Goal: Task Accomplishment & Management: Use online tool/utility

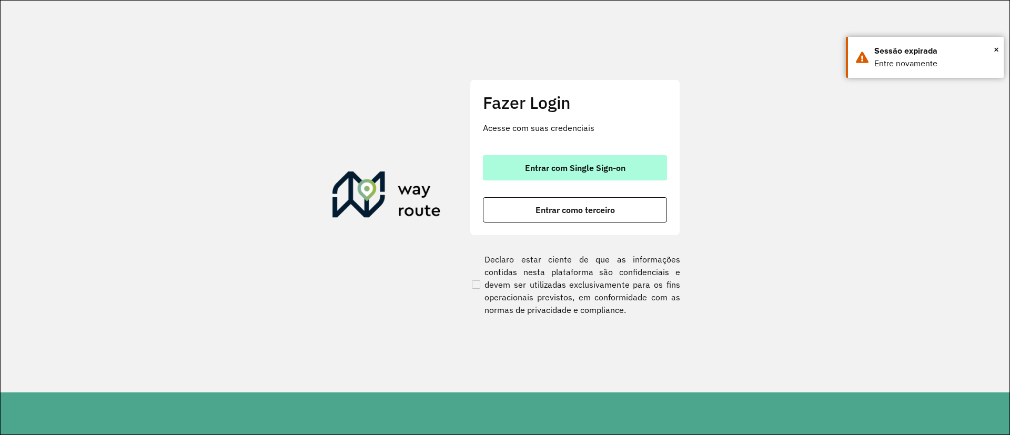
click at [591, 165] on span "Entrar com Single Sign-on" at bounding box center [575, 168] width 100 height 8
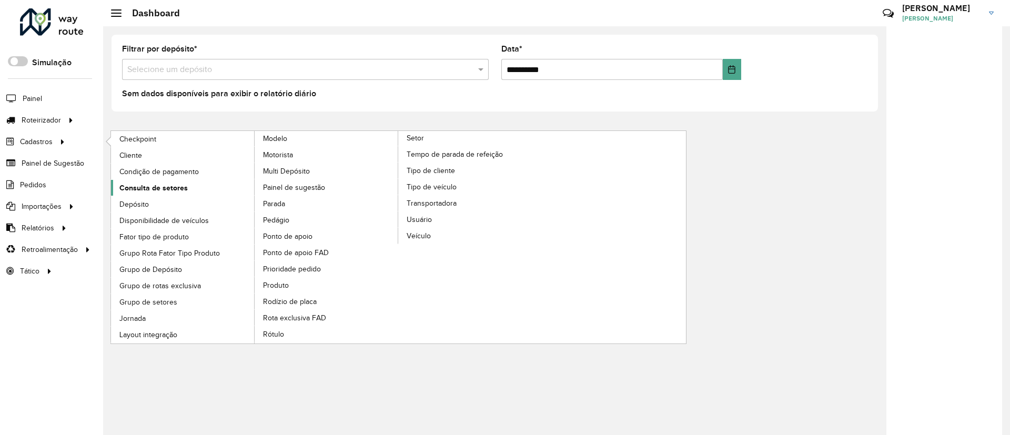
click at [159, 192] on span "Consulta de setores" at bounding box center [153, 188] width 68 height 11
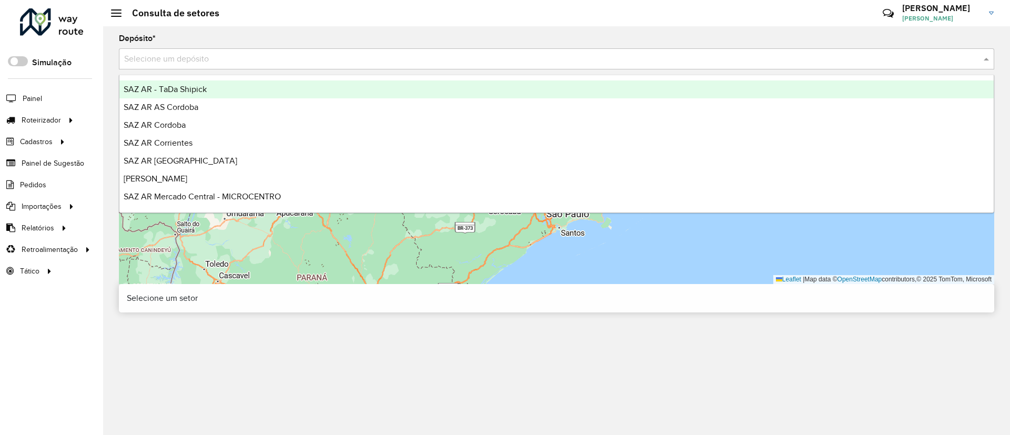
click at [238, 64] on input "text" at bounding box center [546, 59] width 844 height 13
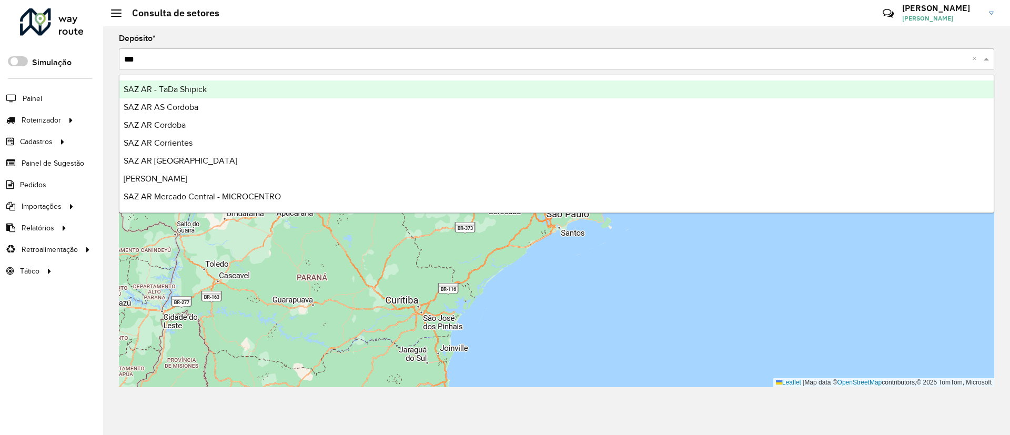
type input "****"
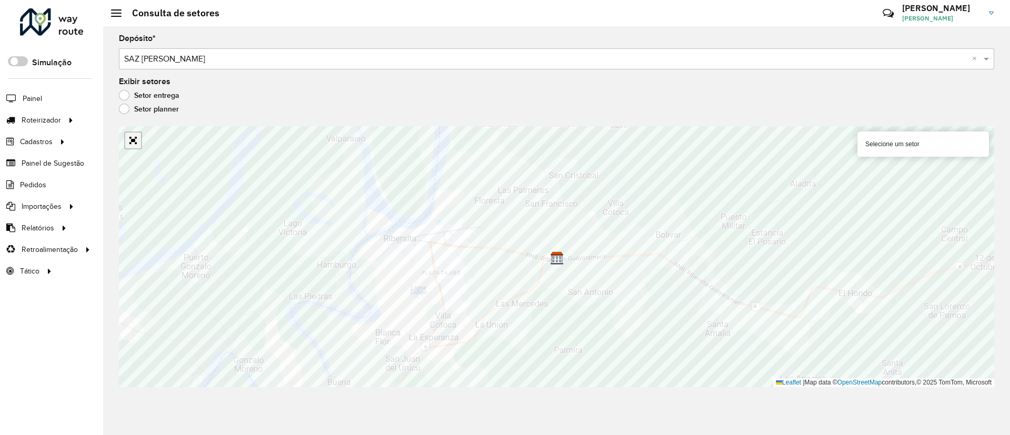
click at [136, 145] on link "Abrir mapa em tela cheia" at bounding box center [133, 141] width 16 height 16
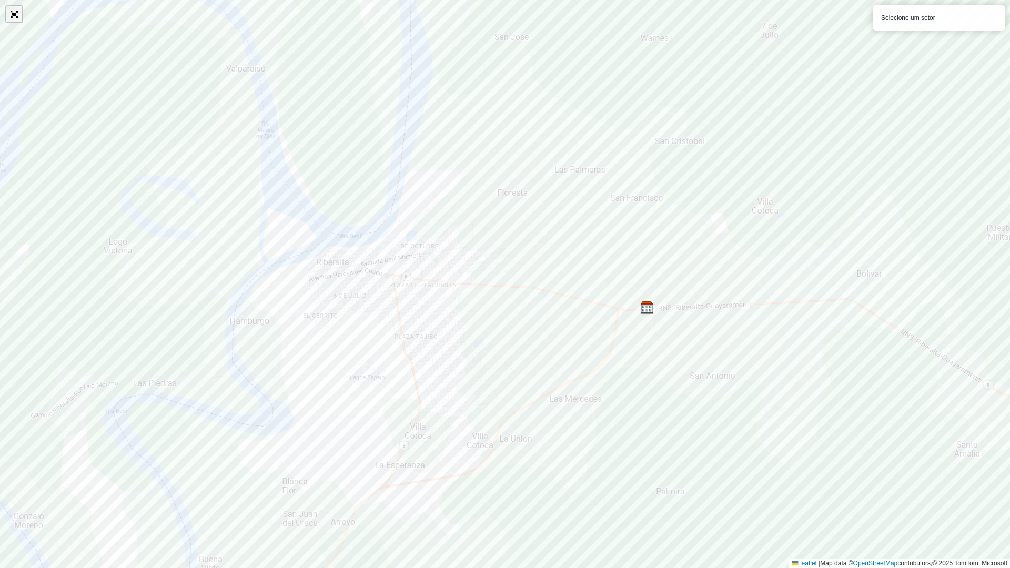
click at [16, 12] on link "Abrir mapa em tela cheia" at bounding box center [14, 14] width 16 height 16
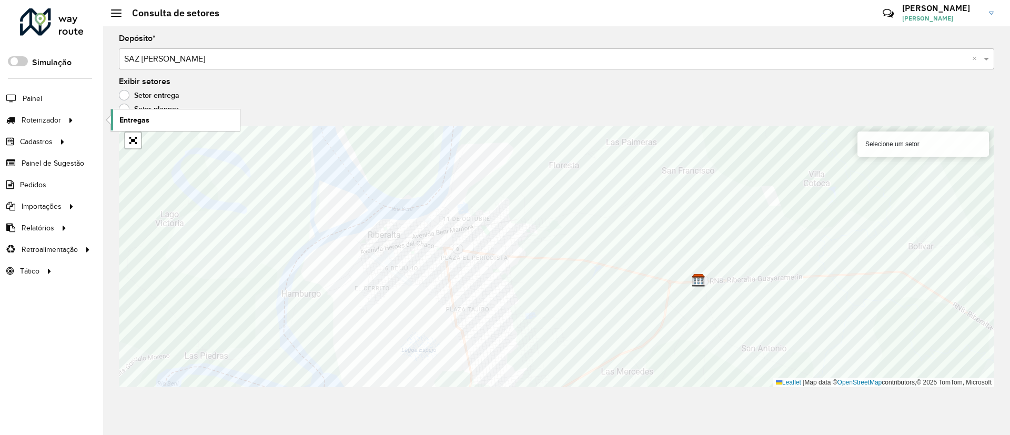
click at [131, 123] on span "Entregas" at bounding box center [134, 120] width 30 height 11
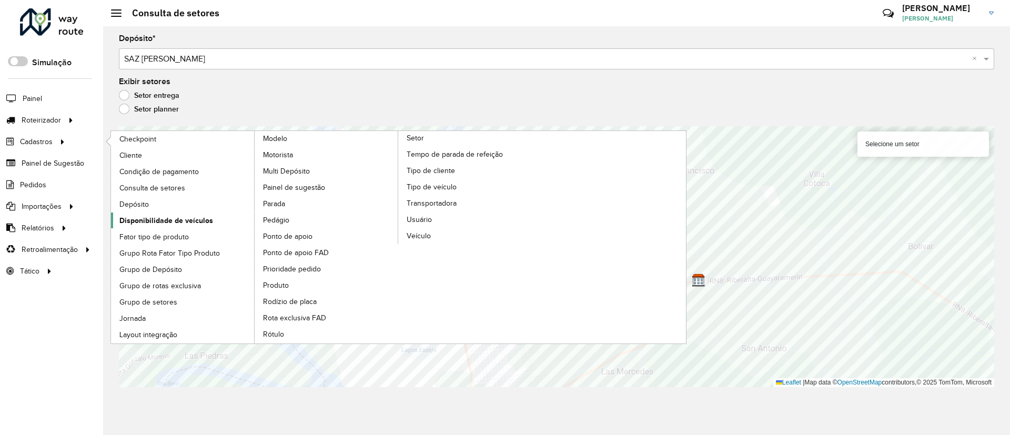
click at [183, 219] on span "Disponibilidade de veículos" at bounding box center [166, 220] width 94 height 11
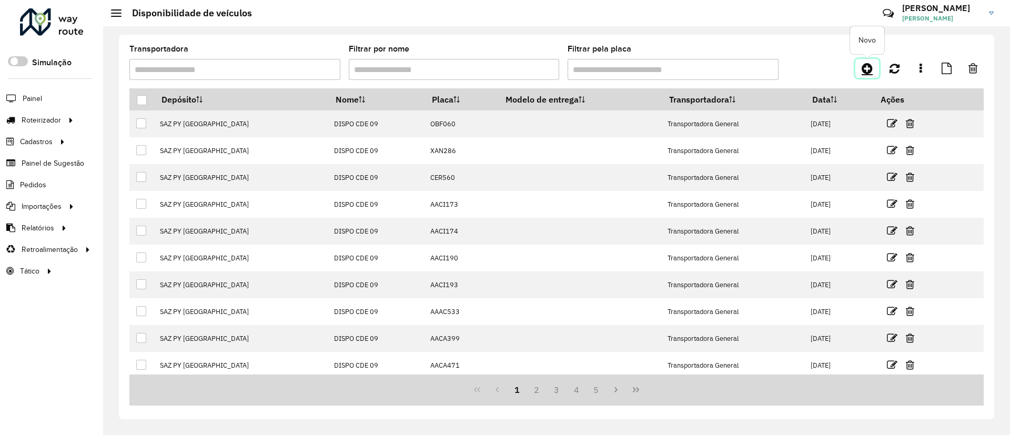
click at [871, 64] on icon at bounding box center [867, 68] width 11 height 13
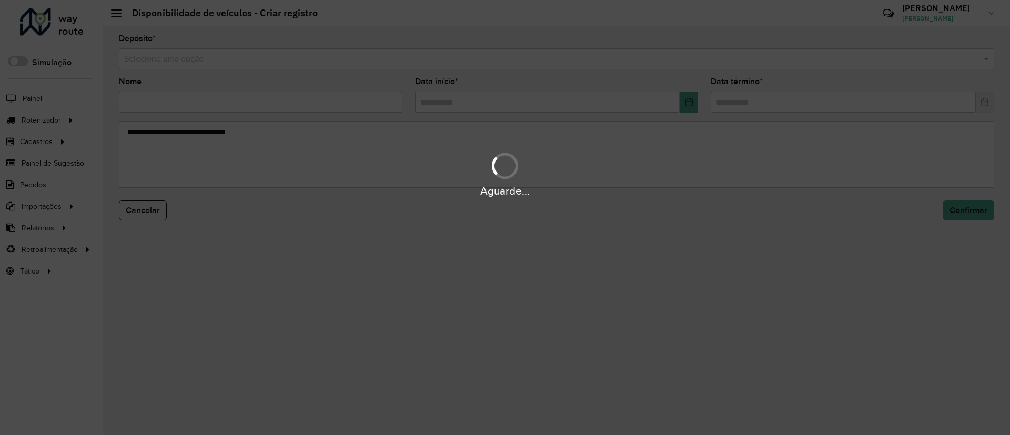
click at [340, 56] on input "text" at bounding box center [546, 59] width 844 height 13
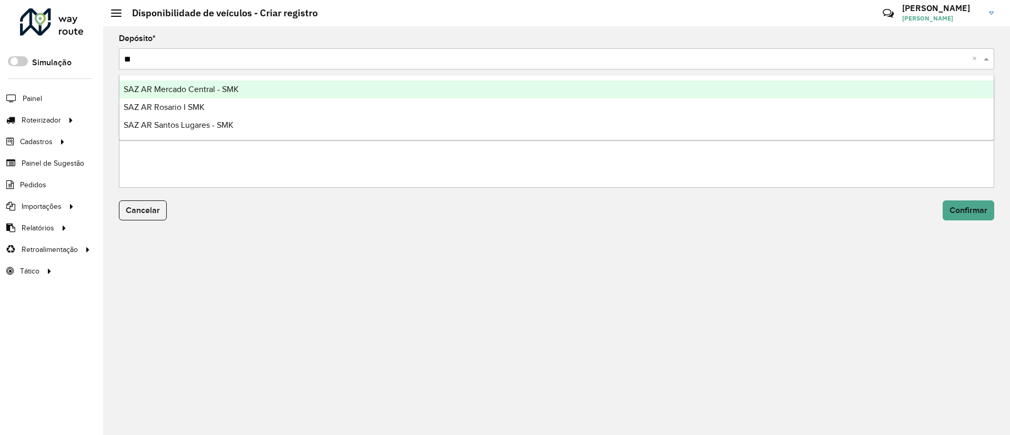
type input "***"
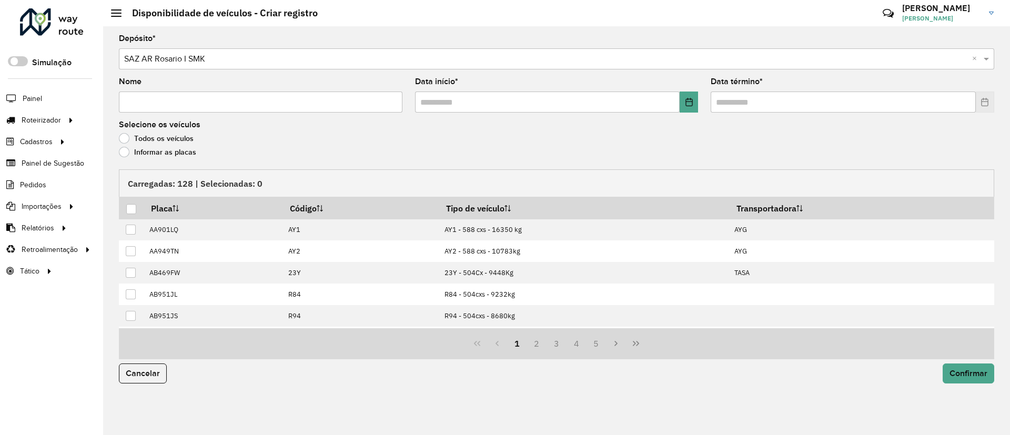
click at [289, 99] on input "Nome" at bounding box center [260, 102] width 283 height 21
type input "**********"
click at [681, 103] on button "Choose Date" at bounding box center [689, 102] width 18 height 21
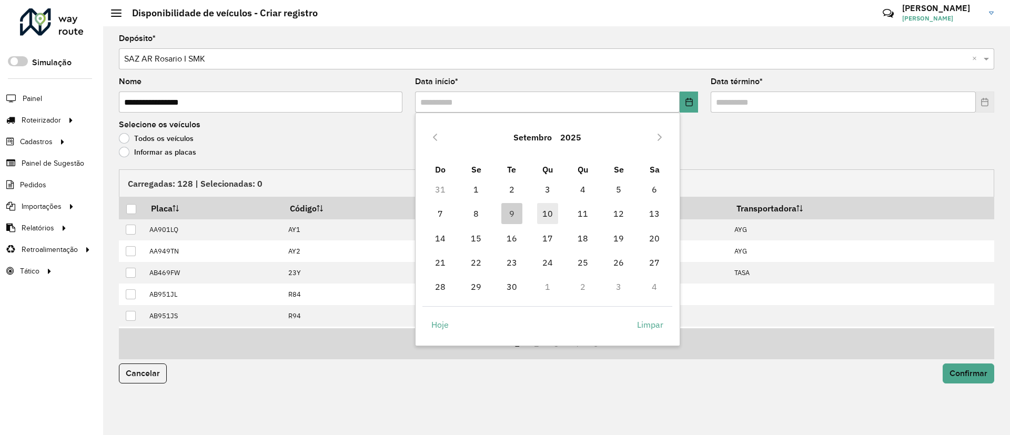
click at [552, 209] on span "10" at bounding box center [547, 213] width 21 height 21
type input "**********"
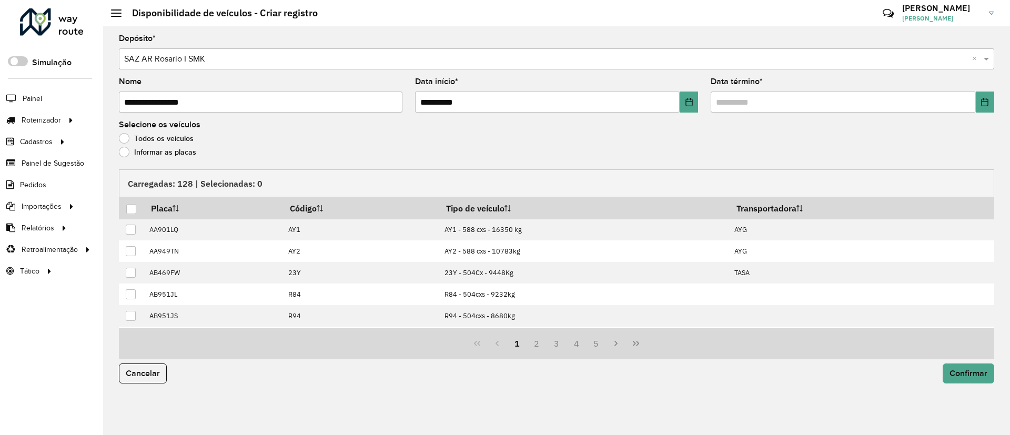
click at [993, 89] on div "Data término *" at bounding box center [852, 95] width 283 height 35
click at [985, 94] on button "Choose Date" at bounding box center [985, 102] width 18 height 21
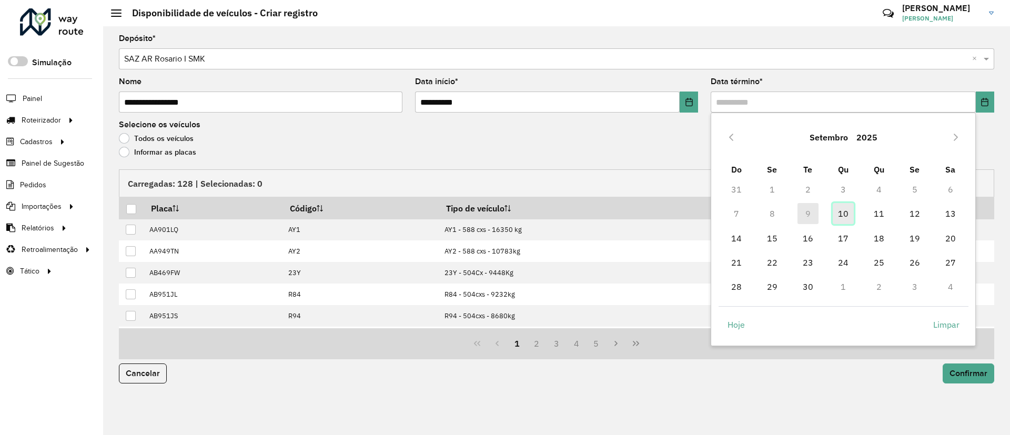
click at [846, 214] on span "10" at bounding box center [843, 213] width 21 height 21
type input "**********"
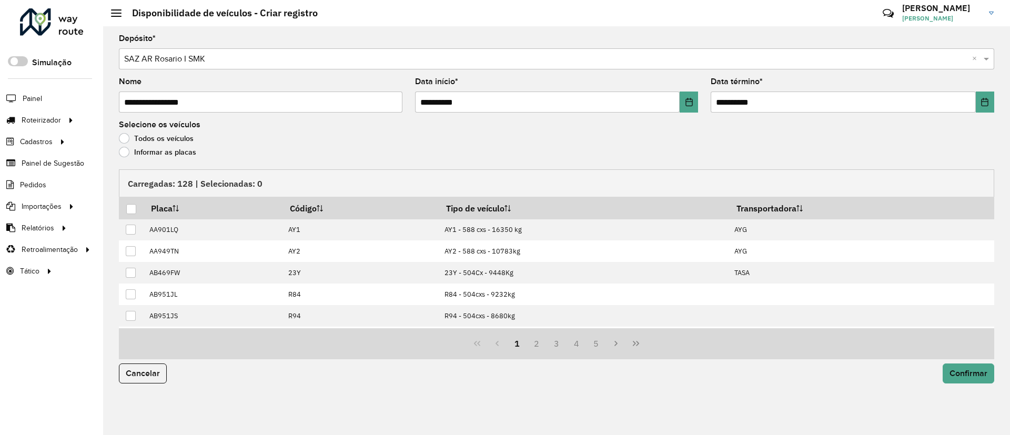
click at [178, 152] on label "Informar as placas" at bounding box center [157, 152] width 77 height 11
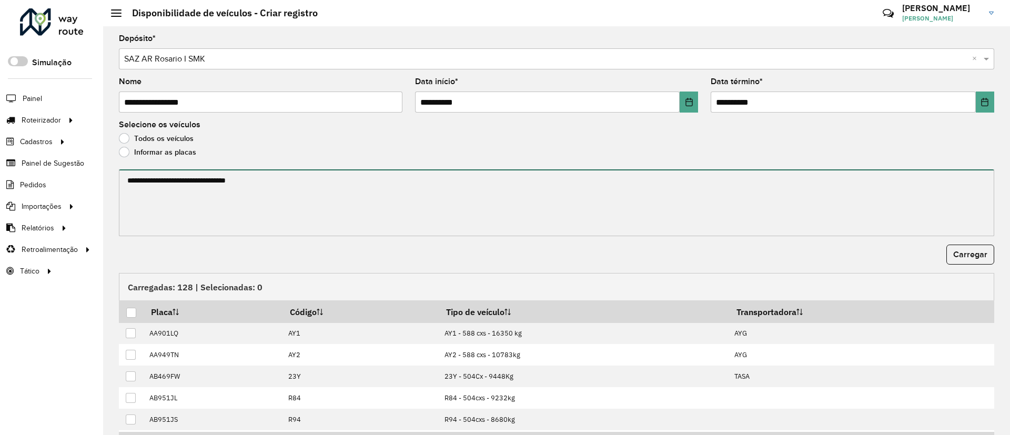
click at [182, 177] on textarea at bounding box center [556, 202] width 875 height 67
paste textarea "******* ******* ******* ******* ******* ****** ****** ****** ******* ****** ***…"
type textarea "******* ******* ******* ******* ******* ****** ****** ****** ******* ****** ***…"
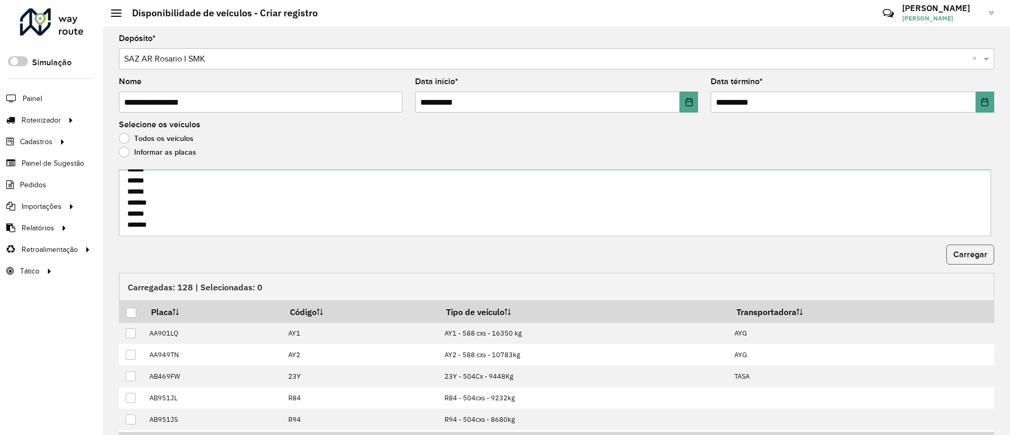
click at [975, 249] on button "Carregar" at bounding box center [970, 255] width 48 height 20
click at [134, 308] on div at bounding box center [131, 313] width 10 height 10
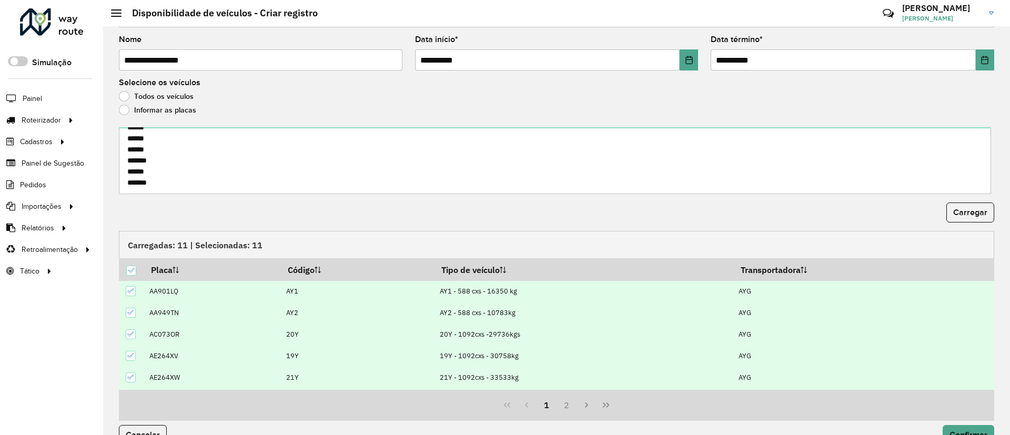
scroll to position [65, 0]
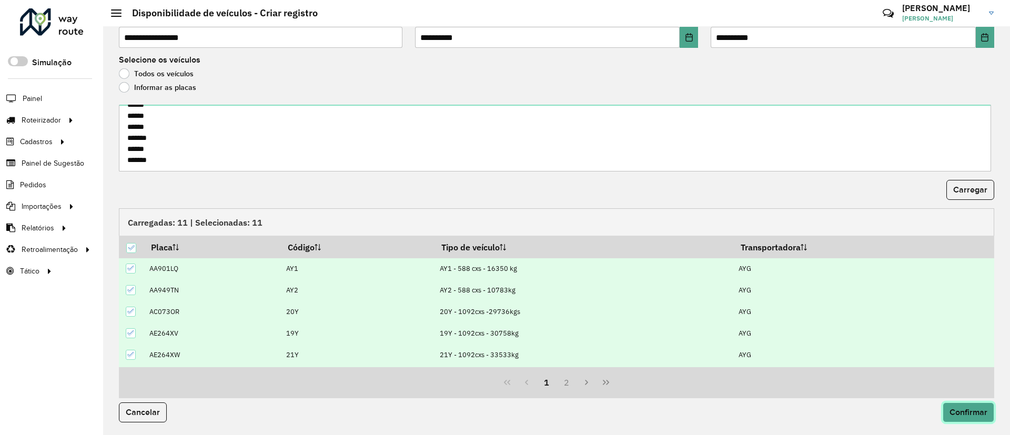
click at [963, 402] on button "Confirmar" at bounding box center [969, 412] width 52 height 20
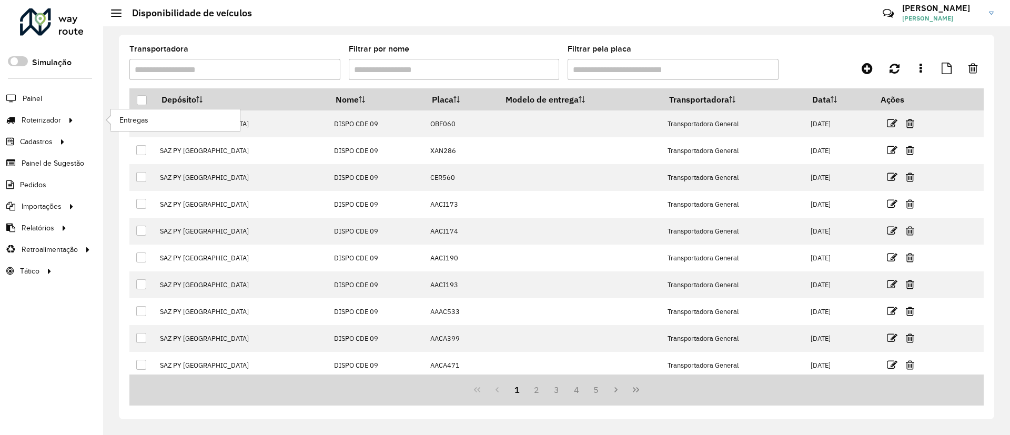
click at [110, 118] on li "Entregas" at bounding box center [174, 120] width 129 height 22
click at [116, 120] on link "Entregas" at bounding box center [175, 119] width 129 height 21
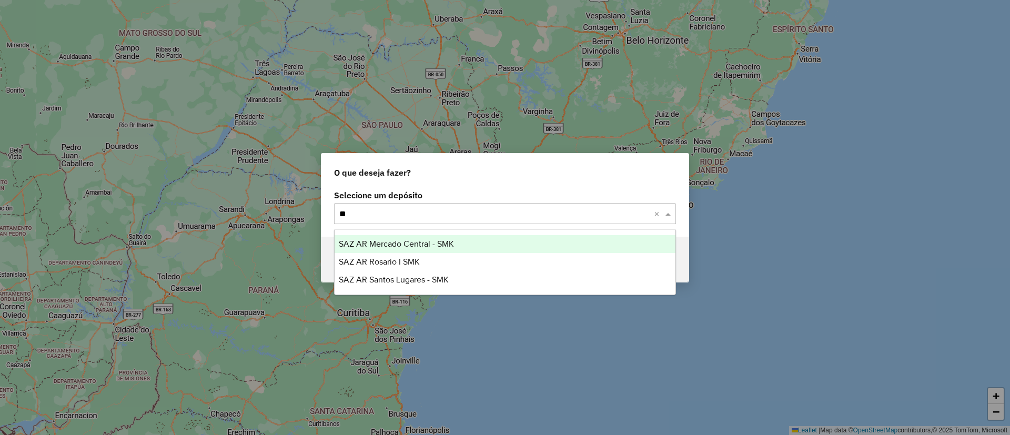
type input "*"
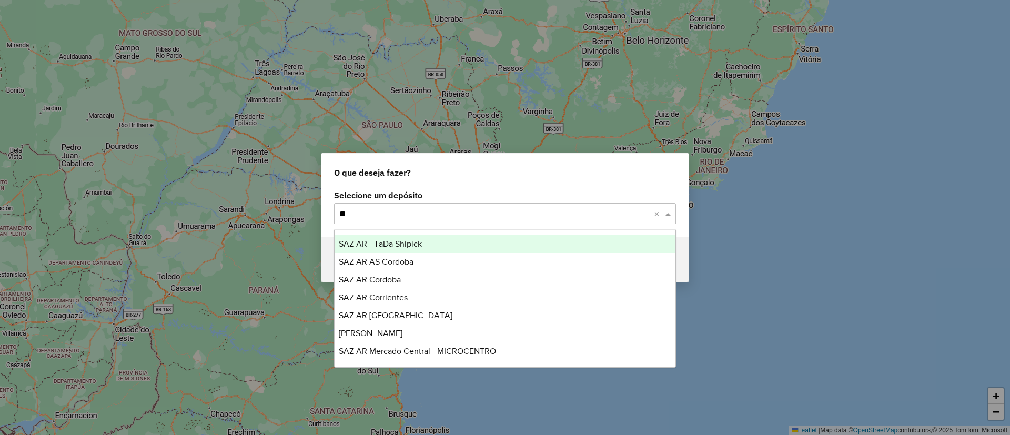
type input "***"
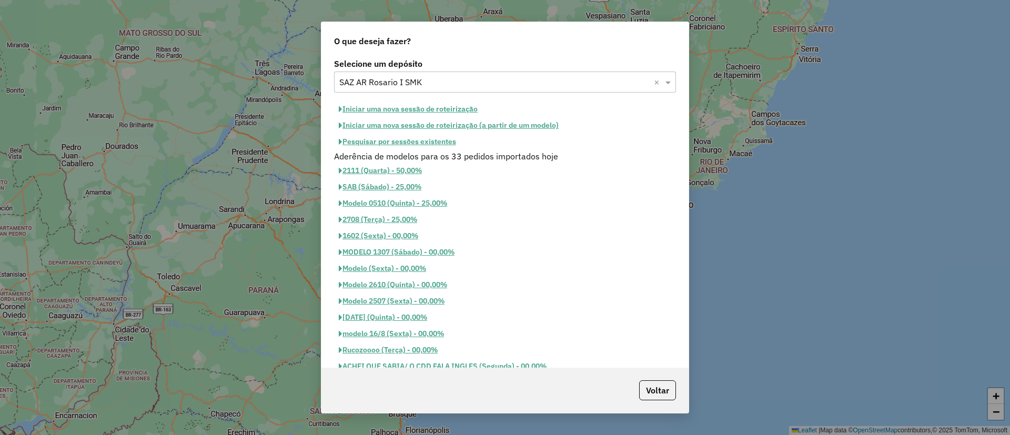
click at [418, 108] on button "Iniciar uma nova sessão de roteirização" at bounding box center [408, 109] width 148 height 16
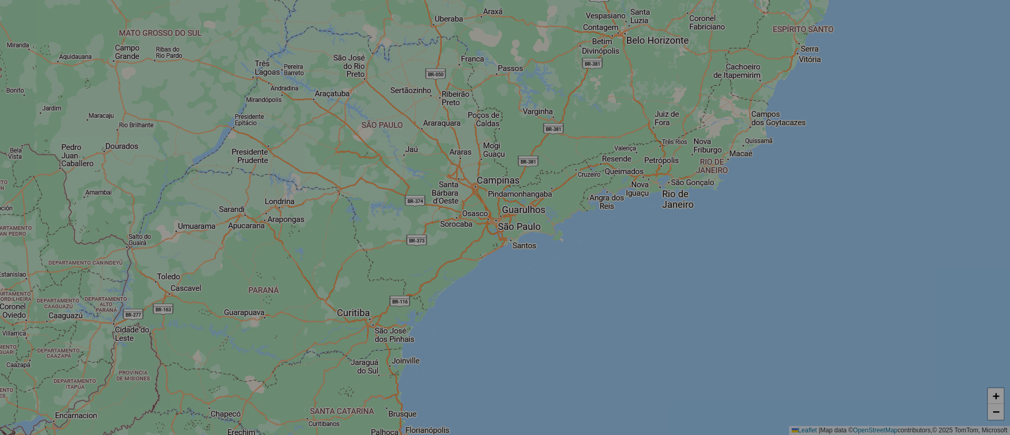
select select "*"
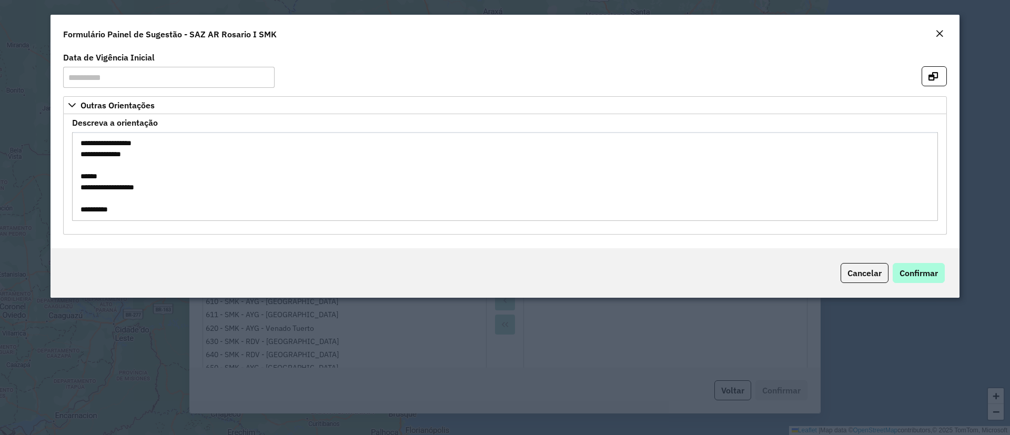
click at [915, 282] on div "Cancelar Confirmar" at bounding box center [504, 272] width 909 height 49
click at [910, 276] on span "Confirmar" at bounding box center [918, 273] width 38 height 11
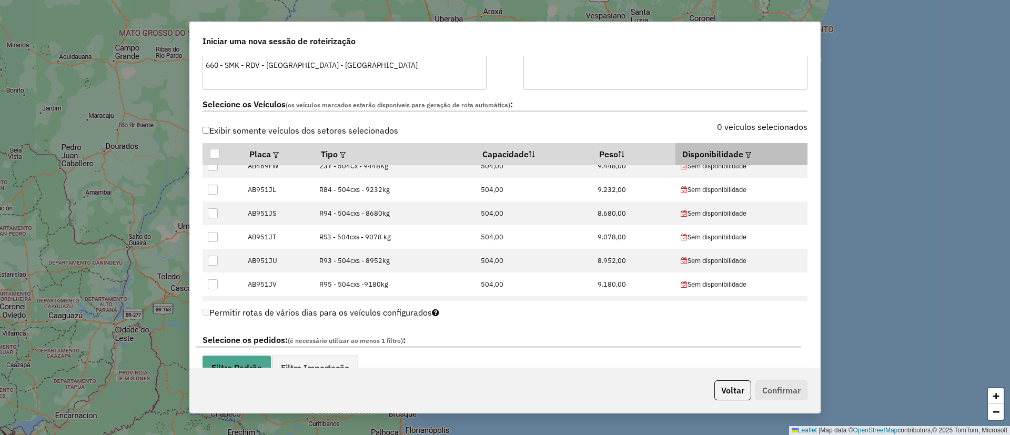
scroll to position [79, 0]
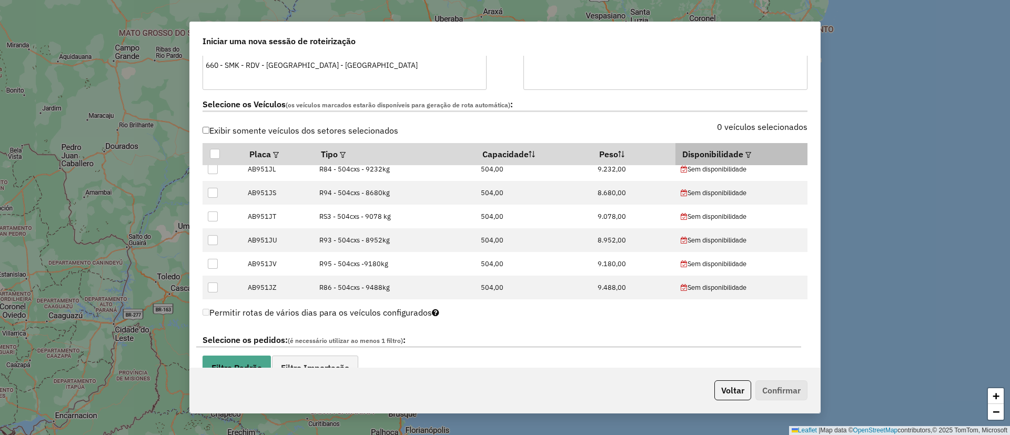
click at [743, 159] on div at bounding box center [747, 154] width 8 height 13
click at [745, 152] on em at bounding box center [748, 155] width 6 height 6
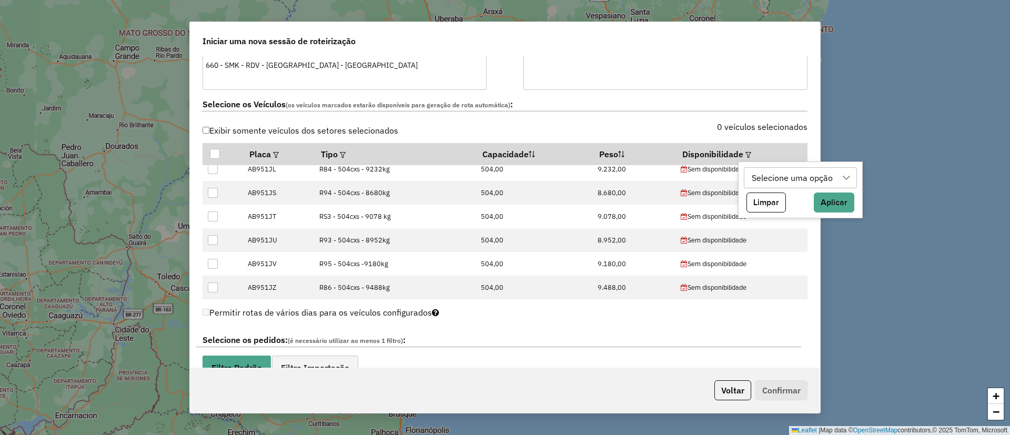
click at [769, 171] on div "Selecione uma opção" at bounding box center [792, 178] width 88 height 20
click at [587, 128] on div "0 veículos selecionados" at bounding box center [659, 133] width 309 height 20
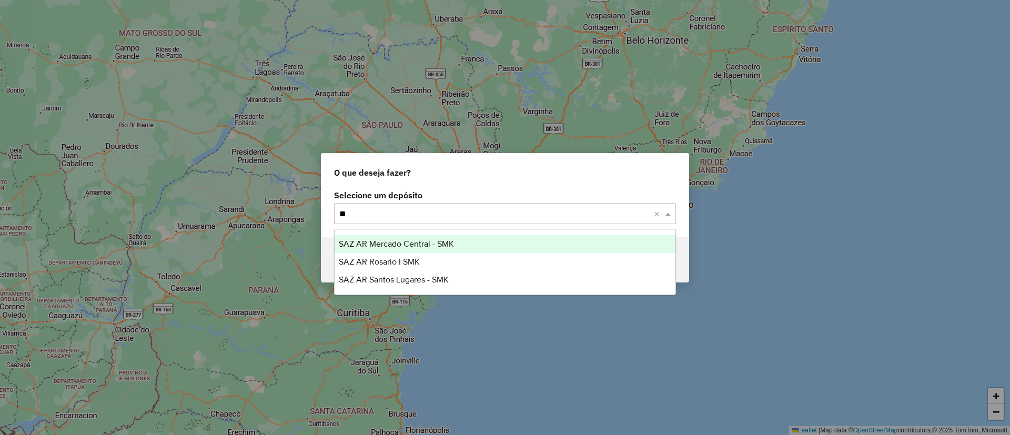
type input "***"
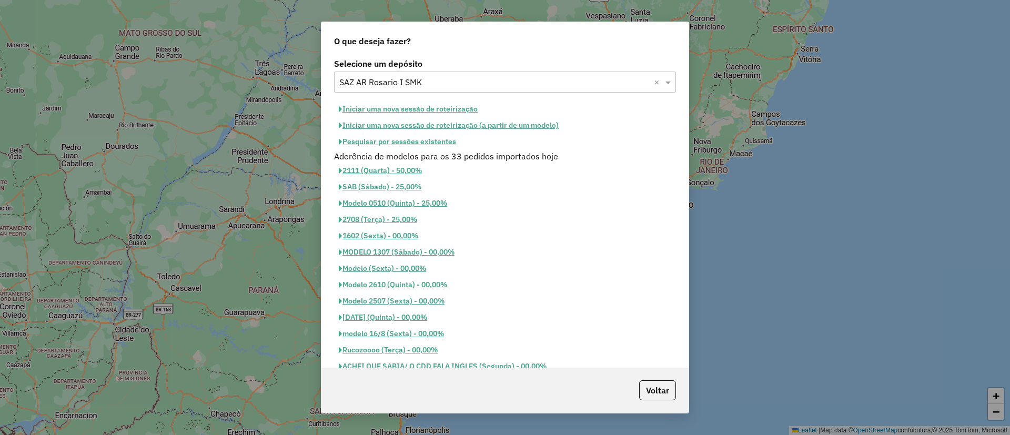
click at [451, 106] on button "Iniciar uma nova sessão de roteirização" at bounding box center [408, 109] width 148 height 16
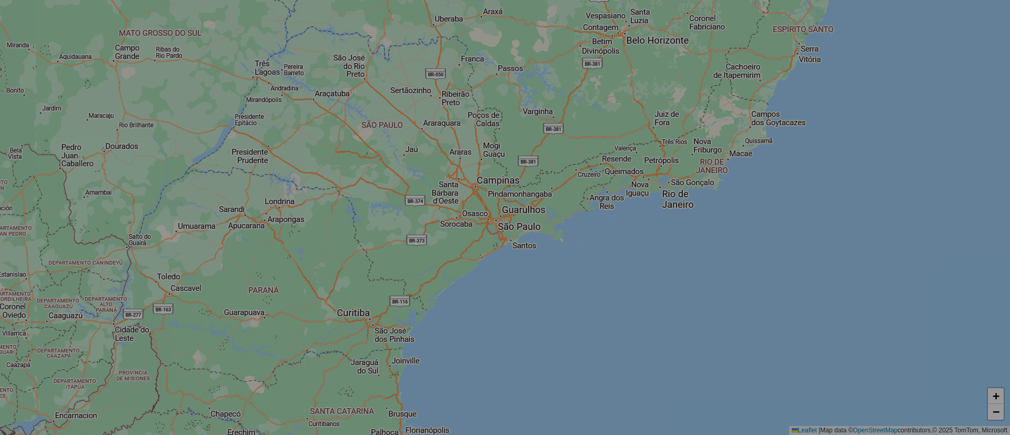
select select "*"
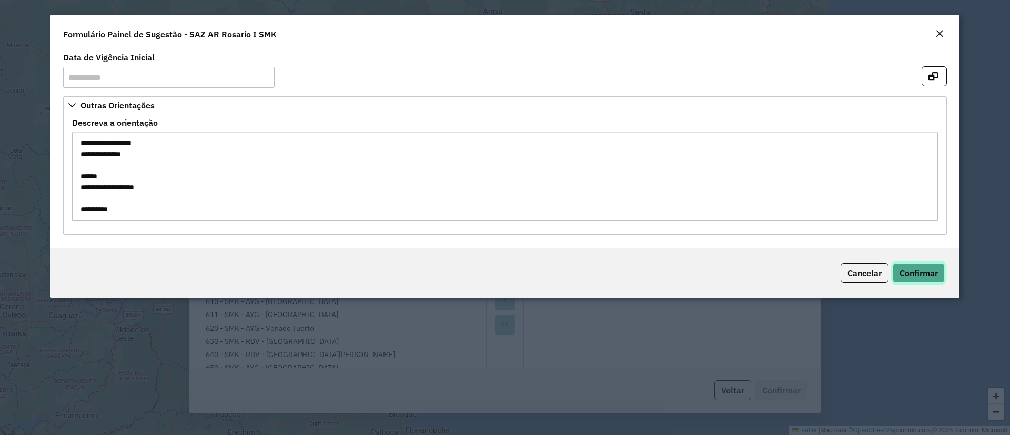
click at [916, 275] on span "Confirmar" at bounding box center [918, 273] width 38 height 11
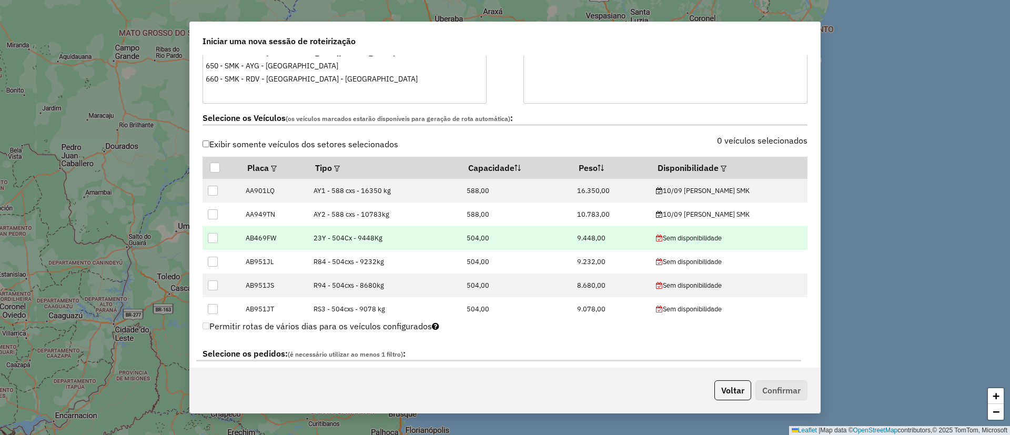
scroll to position [316, 0]
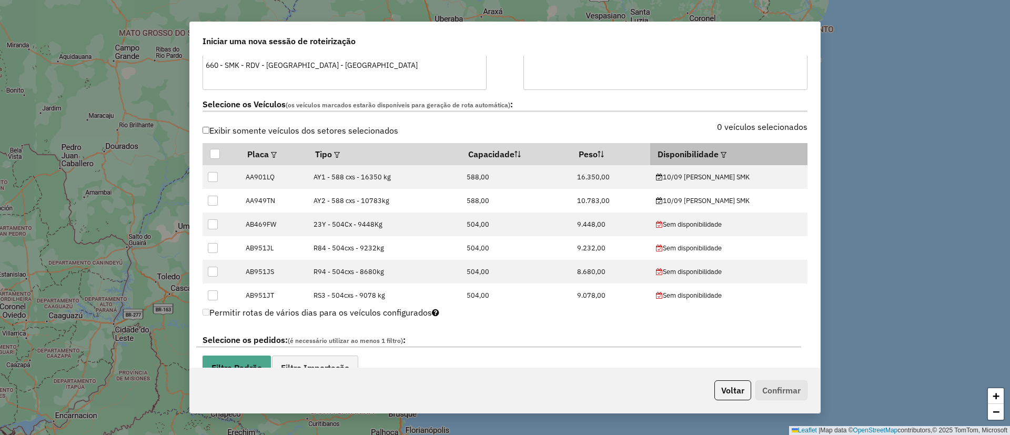
click at [726, 155] on em at bounding box center [724, 155] width 6 height 6
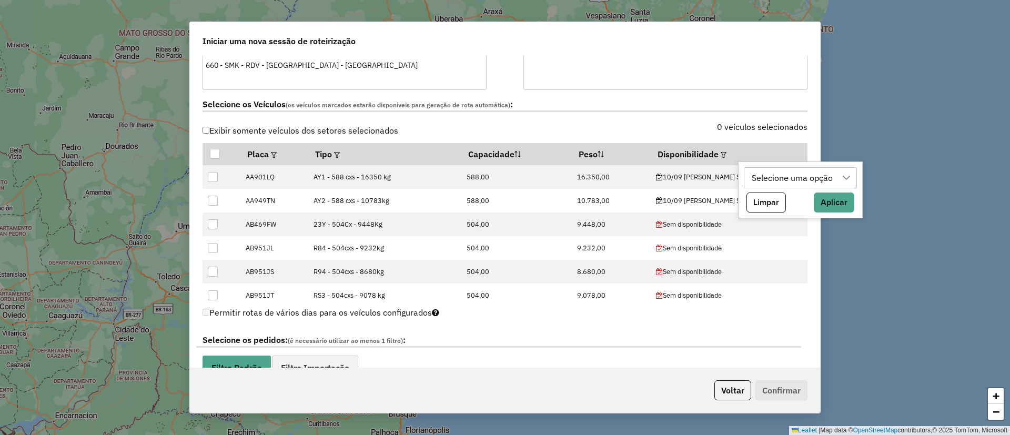
click at [767, 185] on div "Selecione uma opção" at bounding box center [792, 178] width 88 height 20
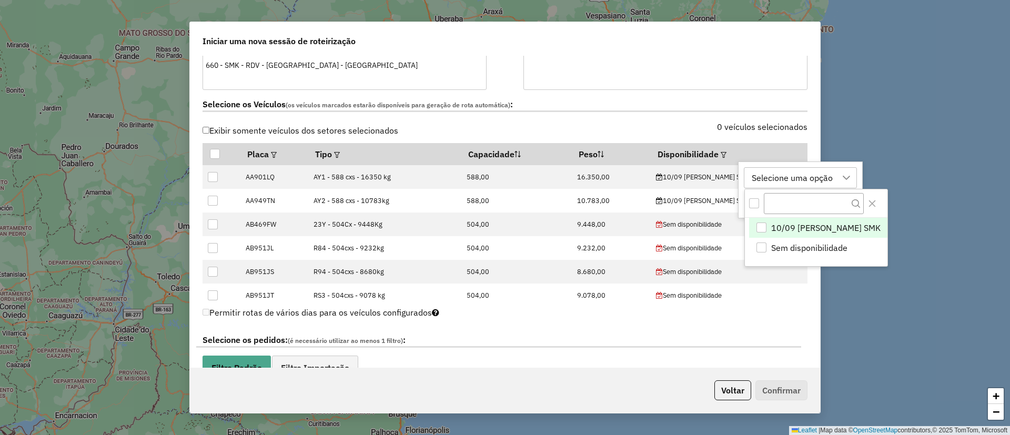
scroll to position [8, 48]
click at [778, 230] on span "10/09 ROSARIO SMK" at bounding box center [825, 228] width 109 height 13
click at [868, 205] on icon "Close" at bounding box center [871, 203] width 7 height 7
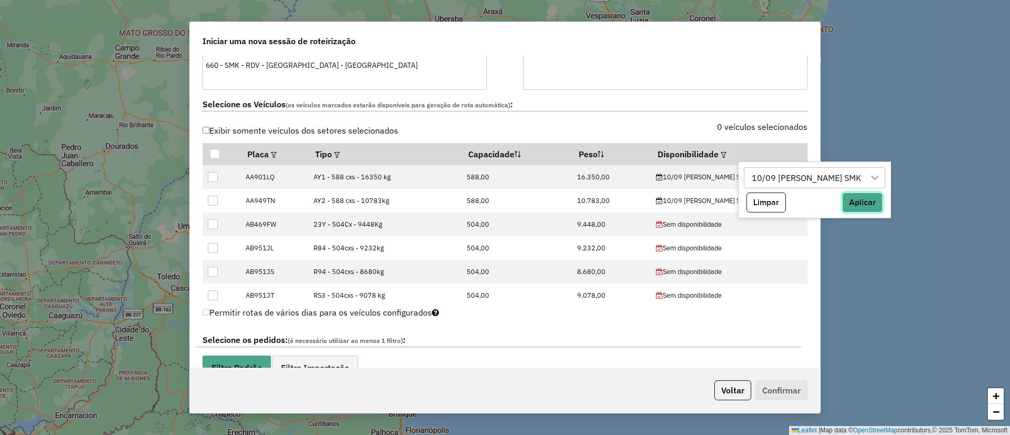
click at [842, 207] on button "Aplicar" at bounding box center [862, 202] width 40 height 20
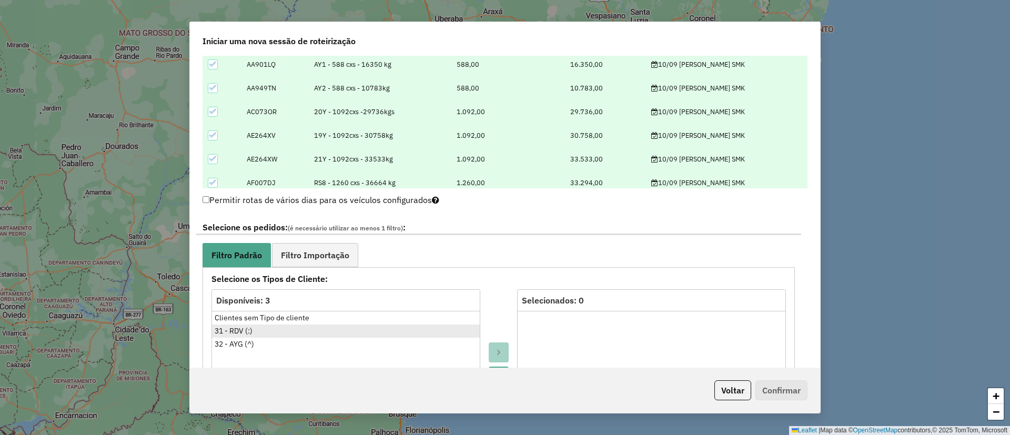
scroll to position [552, 0]
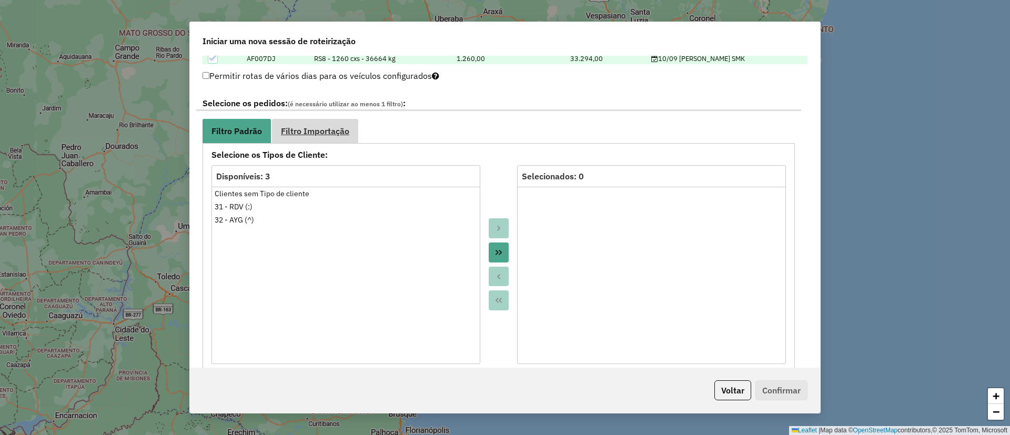
click at [321, 127] on span "Filtro Importação" at bounding box center [315, 131] width 68 height 8
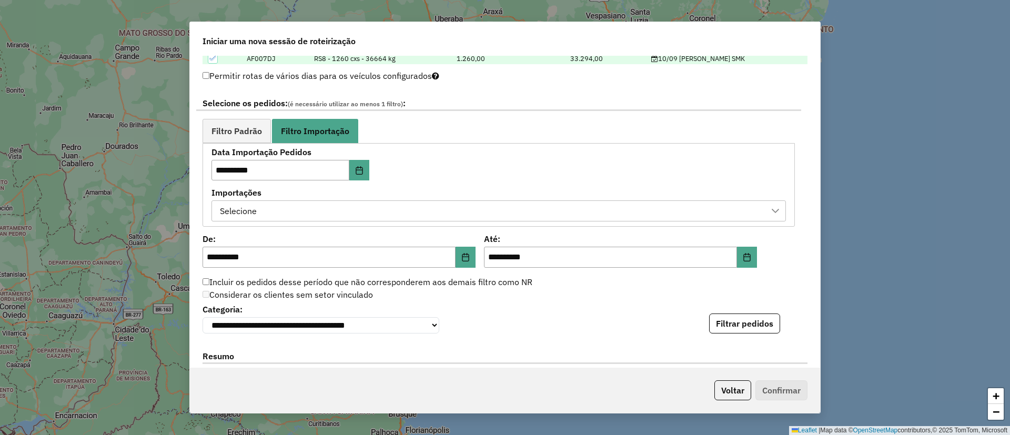
click at [271, 218] on div "Selecione" at bounding box center [490, 211] width 549 height 20
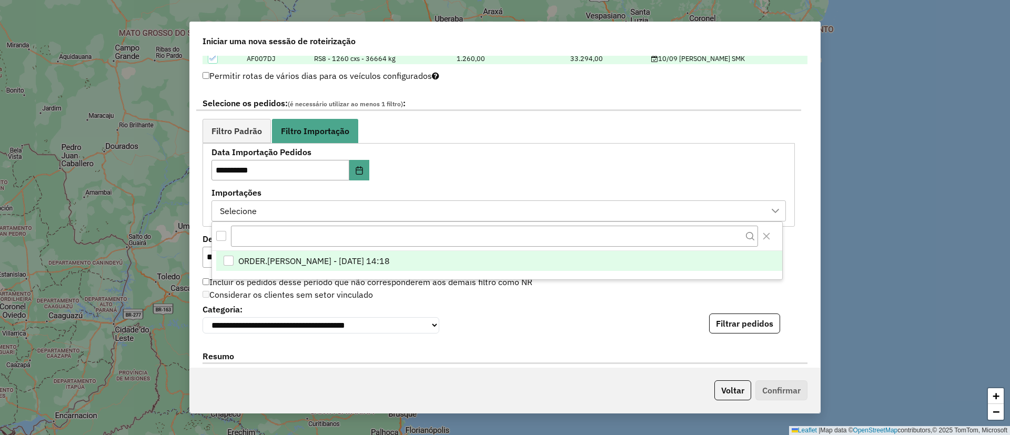
click at [294, 265] on span "ORDER.DL - BARBARA PAULOSSI BERTO - 09/09/2025 14:18" at bounding box center [313, 261] width 151 height 13
click at [728, 331] on button "Filtrar pedidos" at bounding box center [744, 323] width 71 height 20
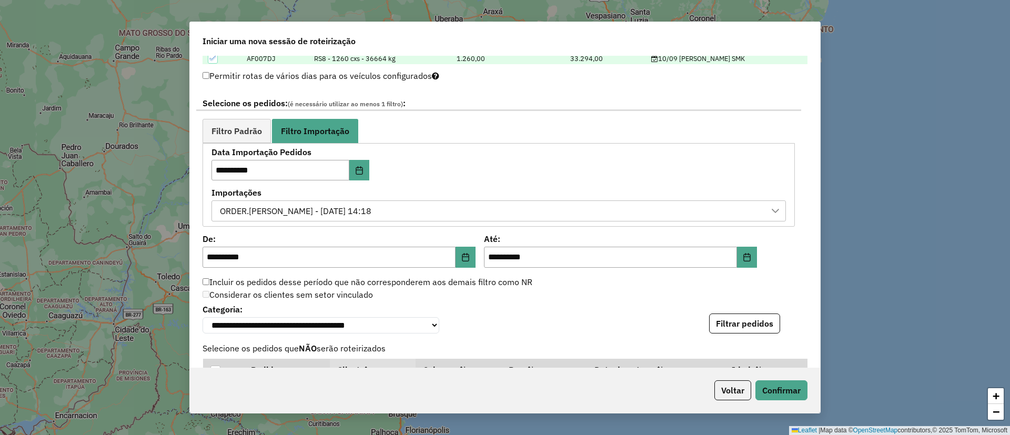
scroll to position [901, 0]
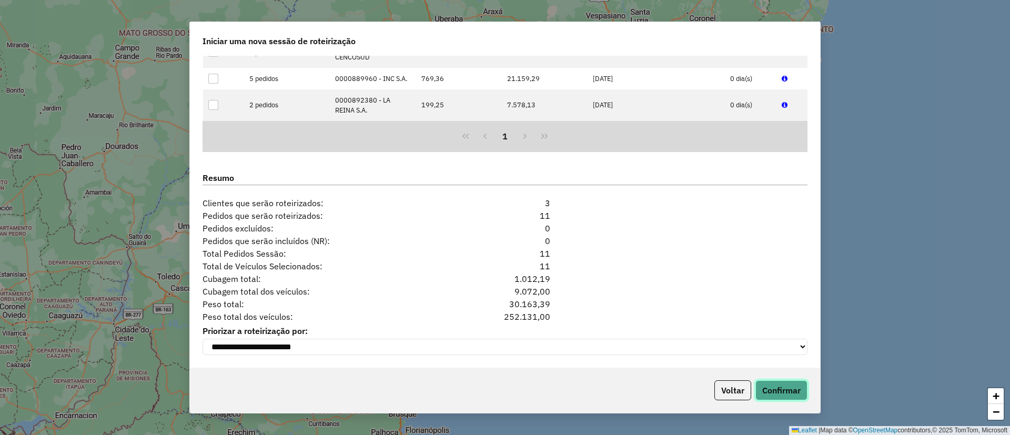
click at [805, 393] on button "Confirmar" at bounding box center [781, 390] width 52 height 20
click at [795, 386] on button "Confirmar" at bounding box center [781, 390] width 52 height 20
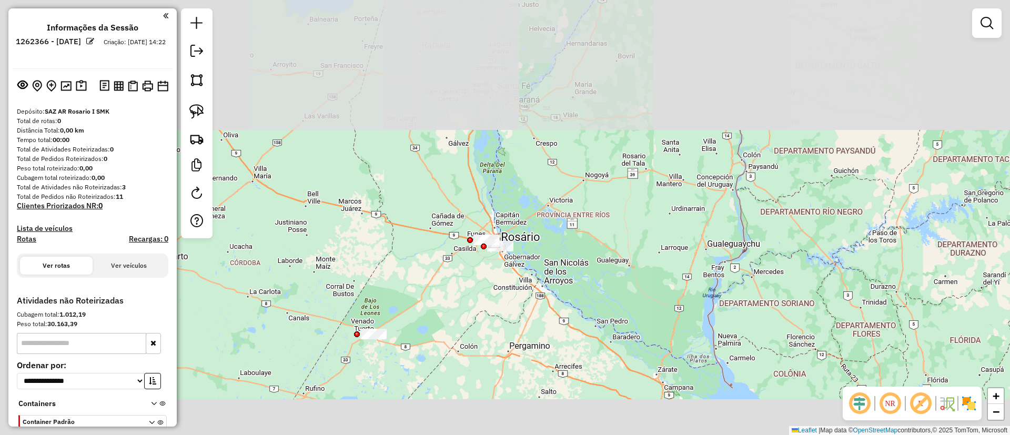
drag, startPoint x: 542, startPoint y: 268, endPoint x: 496, endPoint y: 212, distance: 72.1
click at [576, 144] on div "Janela de atendimento Grade de atendimento Capacidade Transportadoras Veículos …" at bounding box center [505, 217] width 1010 height 435
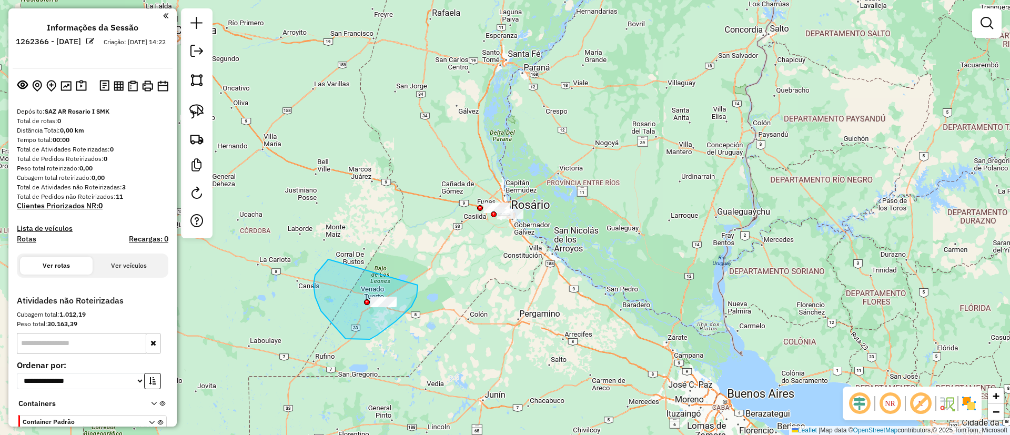
drag, startPoint x: 315, startPoint y: 297, endPoint x: 418, endPoint y: 281, distance: 103.8
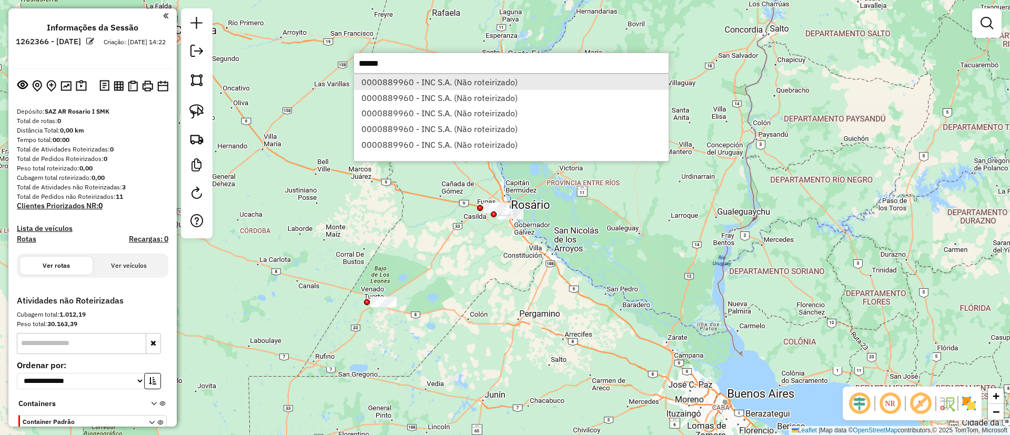
type input "******"
click at [378, 80] on li "0000889960 - INC S.A. (Não roteirizado)" at bounding box center [511, 82] width 315 height 16
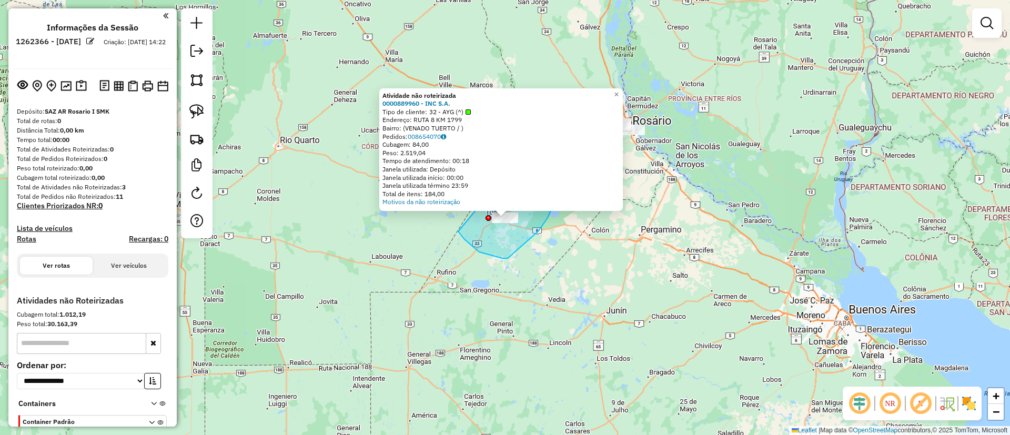
drag, startPoint x: 464, startPoint y: 239, endPoint x: 534, endPoint y: 136, distance: 124.3
click at [534, 136] on div "Atividade não roteirizada 0000889960 - INC S.A. Tipo de cliente: 32 - AYG (^) E…" at bounding box center [505, 217] width 1010 height 435
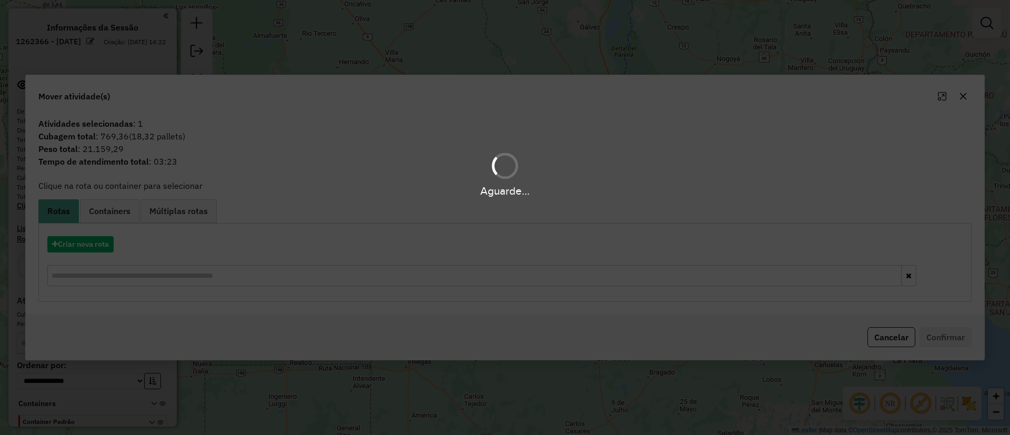
click at [96, 247] on div "Aguarde..." at bounding box center [505, 217] width 1010 height 435
click at [95, 247] on div "Aguarde..." at bounding box center [505, 217] width 1010 height 435
click at [94, 242] on div "Aguarde..." at bounding box center [505, 217] width 1010 height 435
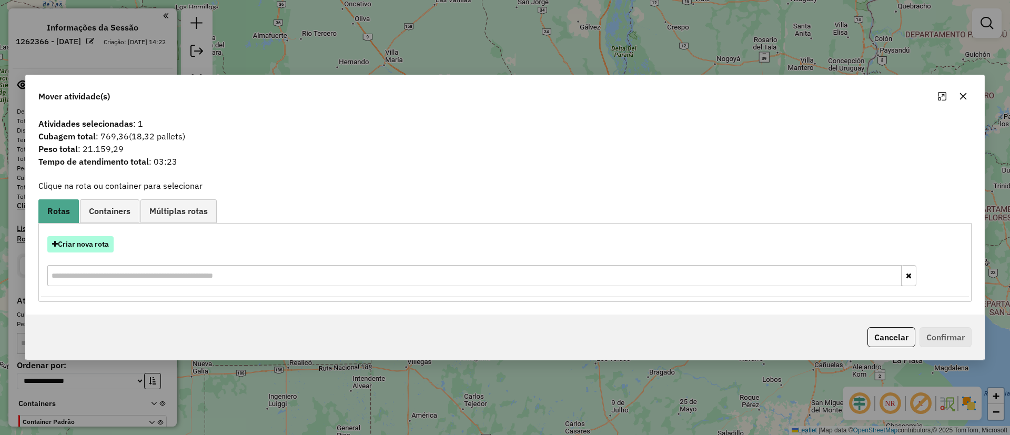
click at [96, 242] on button "Criar nova rota" at bounding box center [80, 244] width 66 height 16
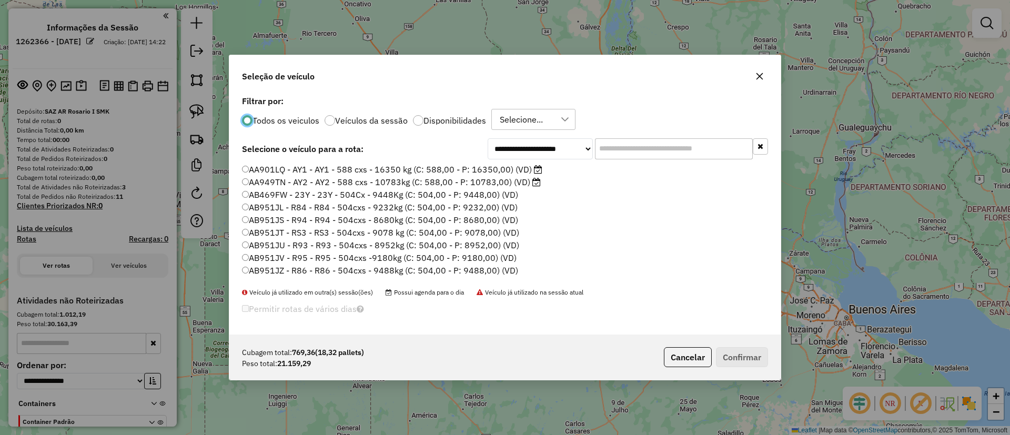
scroll to position [6, 3]
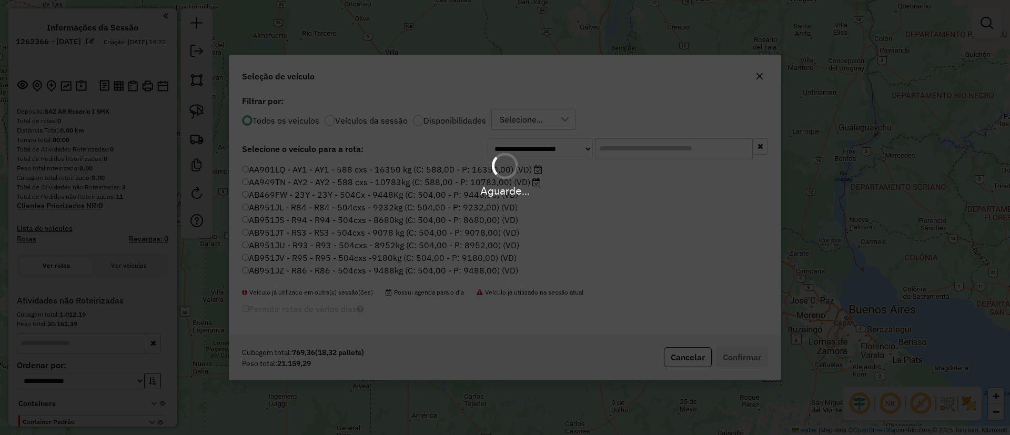
click at [372, 122] on div "Aguarde..." at bounding box center [505, 217] width 1010 height 435
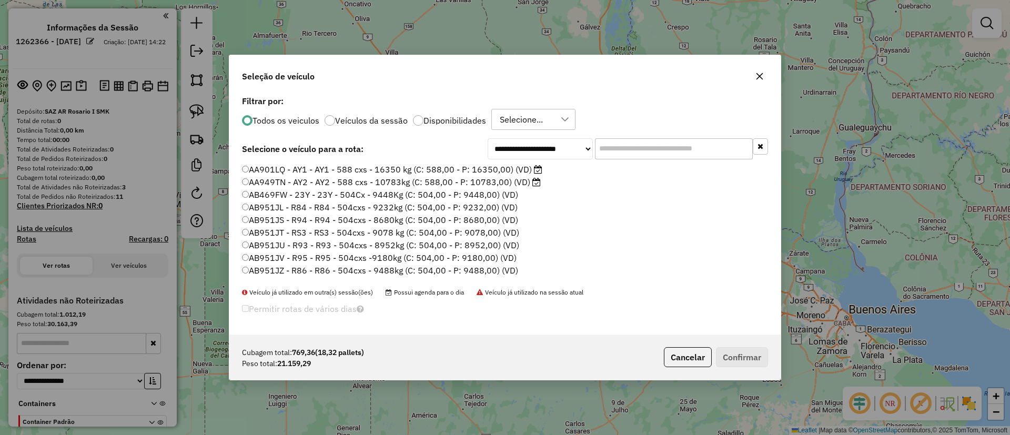
click at [366, 119] on label "Veículos da sessão" at bounding box center [371, 120] width 73 height 8
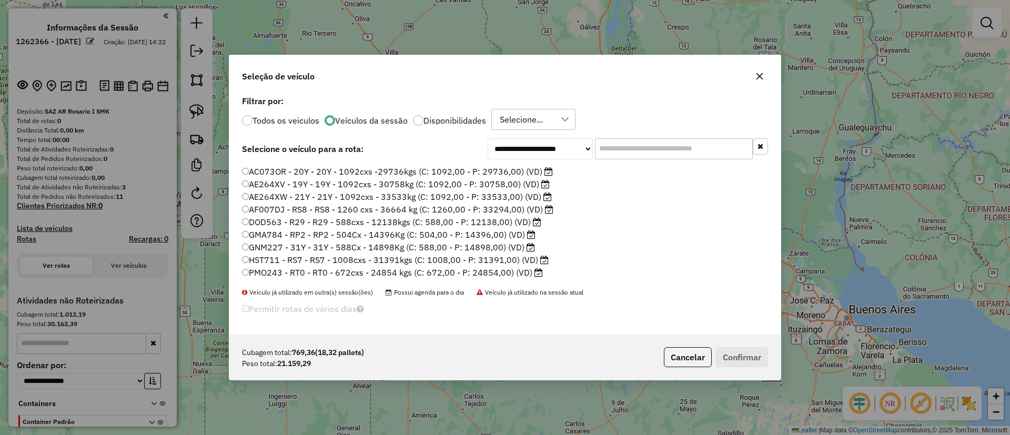
scroll to position [0, 0]
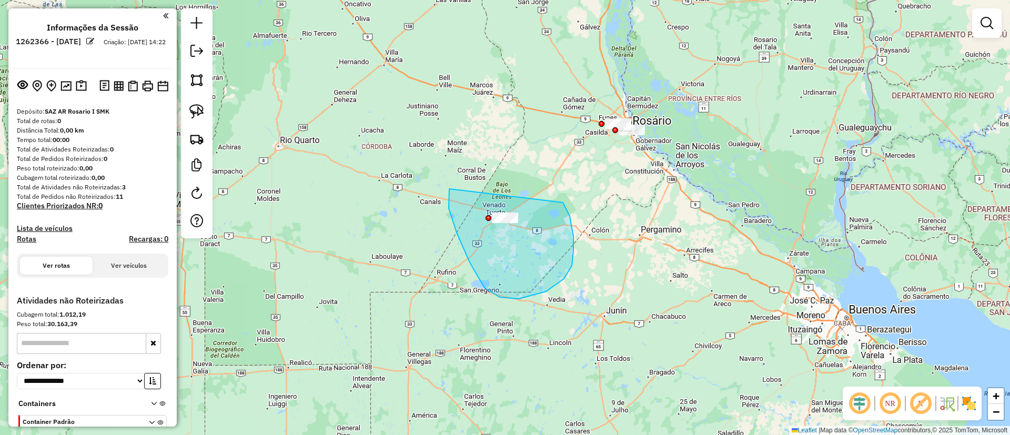
drag, startPoint x: 449, startPoint y: 189, endPoint x: 563, endPoint y: 202, distance: 114.4
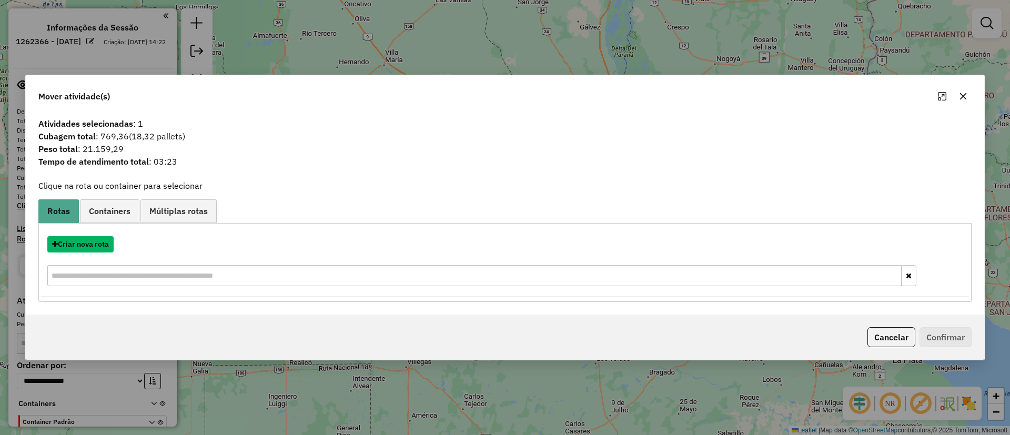
click at [88, 246] on button "Criar nova rota" at bounding box center [80, 244] width 66 height 16
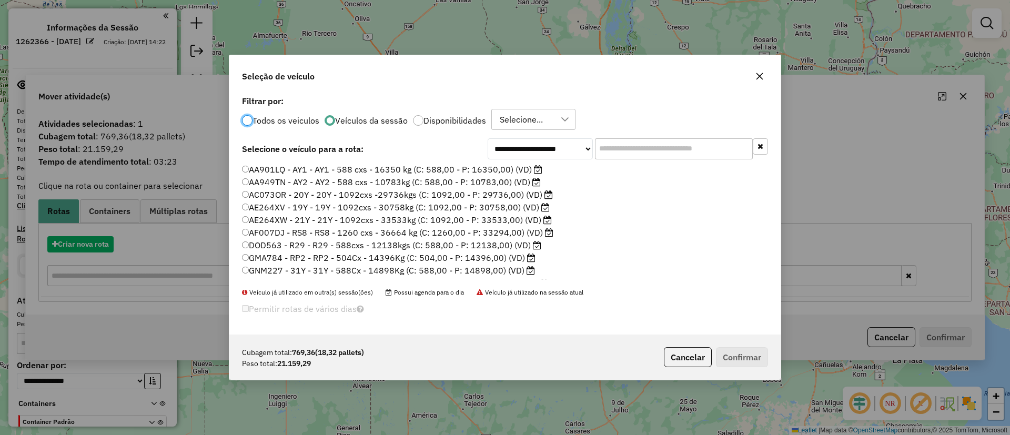
scroll to position [6, 3]
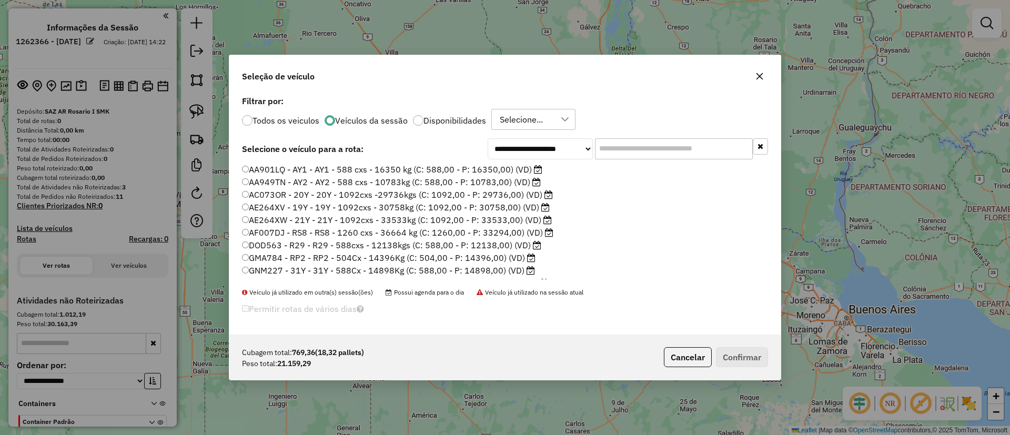
click at [439, 204] on label "AE264XV - 19Y - 19Y - 1092cxs - 30758kg (C: 1092,00 - P: 30758,00) (VD)" at bounding box center [396, 207] width 308 height 13
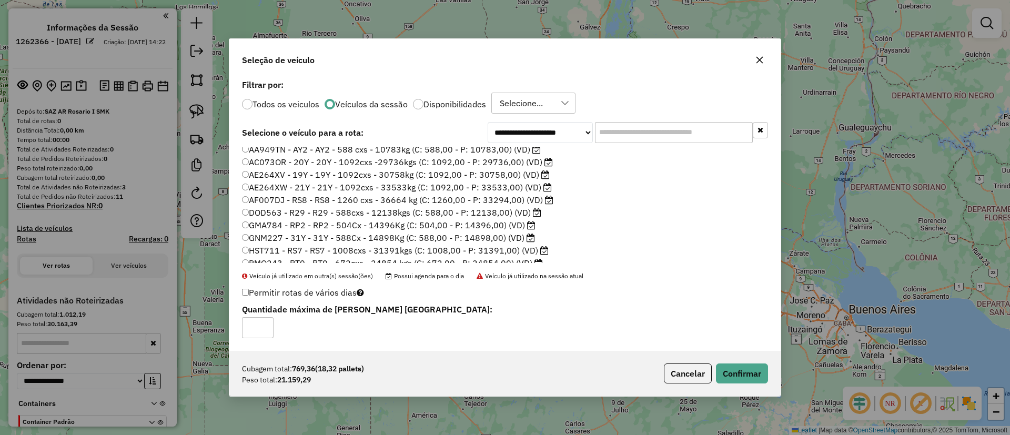
scroll to position [23, 0]
click at [762, 380] on button "Confirmar" at bounding box center [742, 373] width 52 height 20
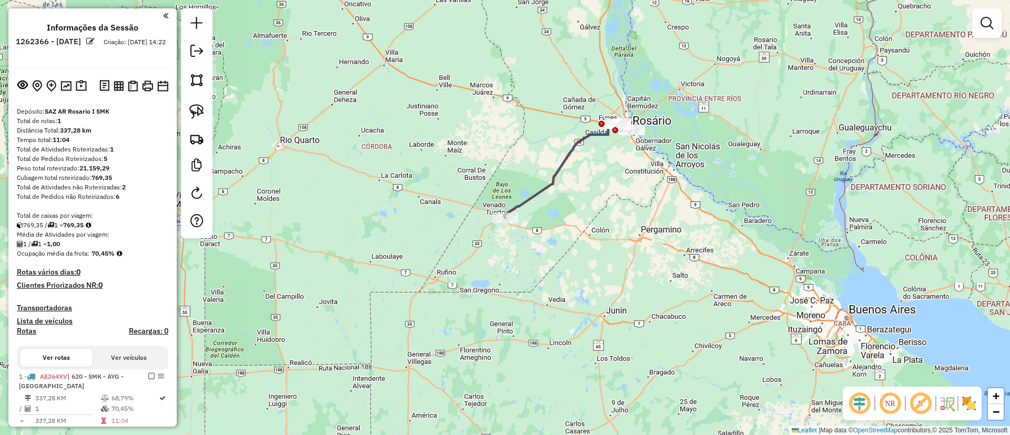
click at [533, 192] on icon at bounding box center [565, 171] width 122 height 94
select select "**********"
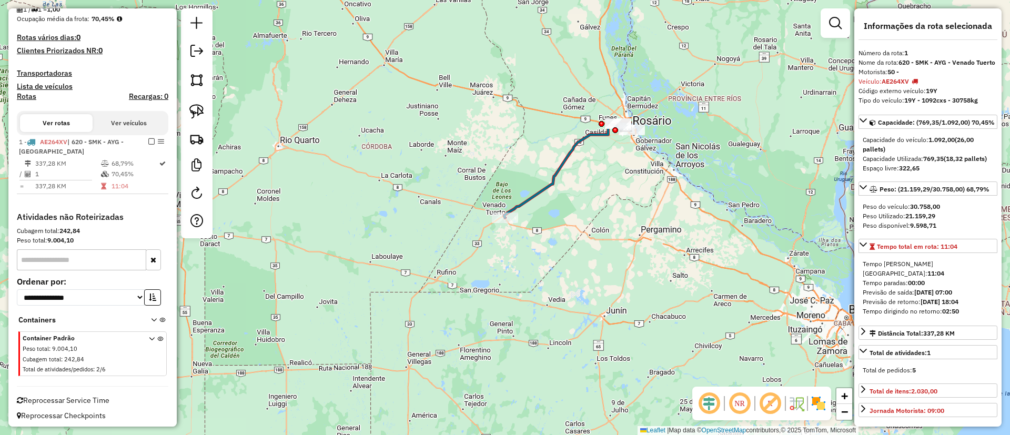
scroll to position [238, 0]
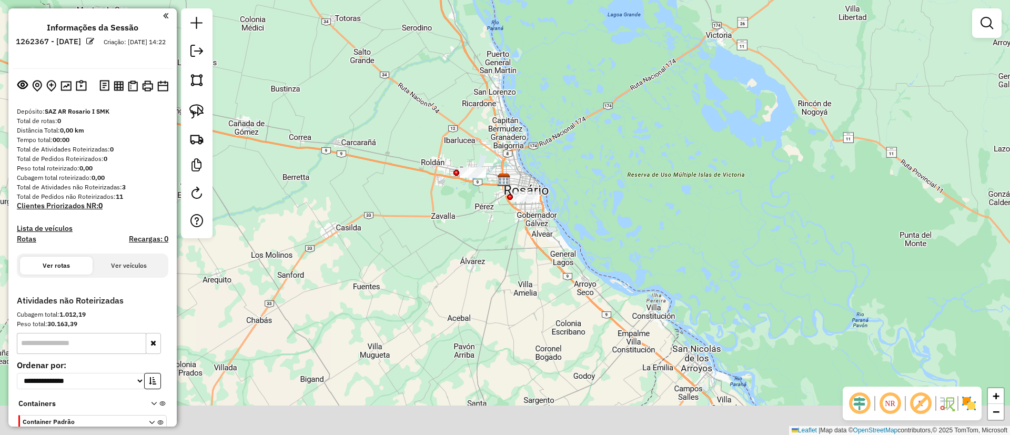
drag, startPoint x: 300, startPoint y: 287, endPoint x: 342, endPoint y: 138, distance: 154.7
click at [312, 108] on div "Janela de atendimento Grade de atendimento Capacidade Transportadoras Veículos …" at bounding box center [505, 217] width 1010 height 435
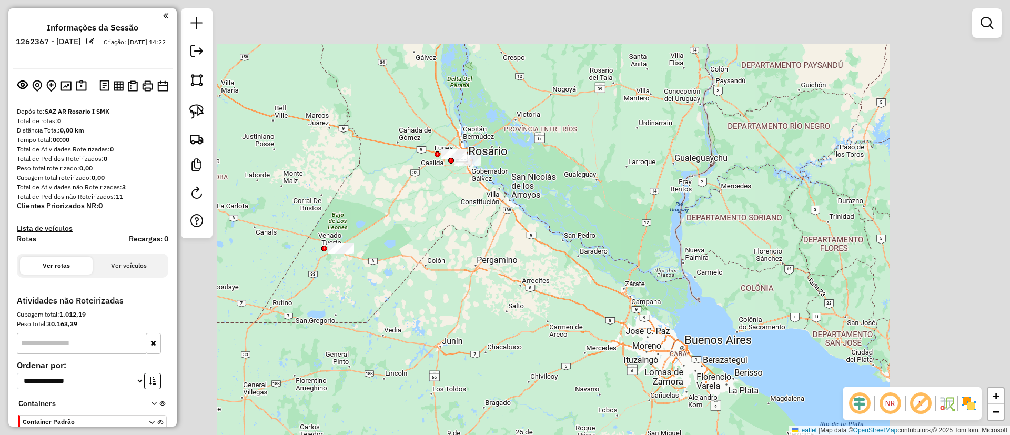
drag, startPoint x: 364, startPoint y: 242, endPoint x: 447, endPoint y: 250, distance: 82.9
click at [447, 250] on div "Janela de atendimento Grade de atendimento Capacidade Transportadoras Veículos …" at bounding box center [505, 217] width 1010 height 435
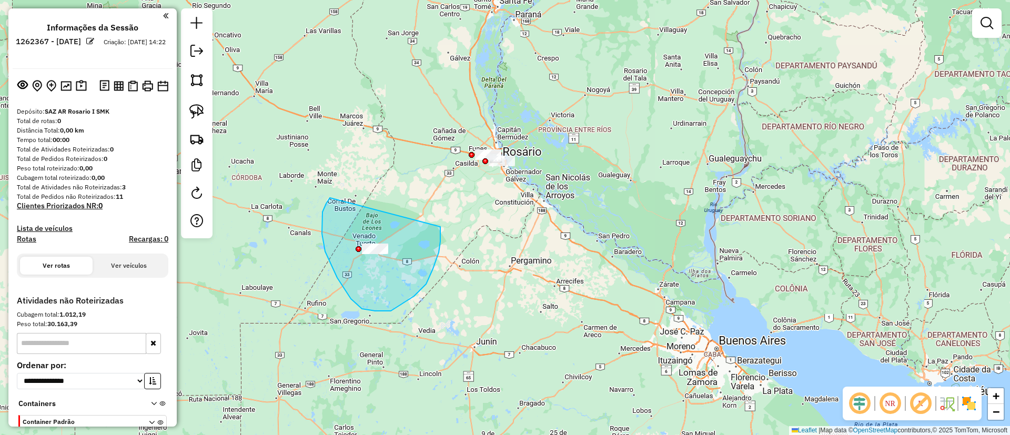
drag, startPoint x: 326, startPoint y: 204, endPoint x: 440, endPoint y: 227, distance: 116.5
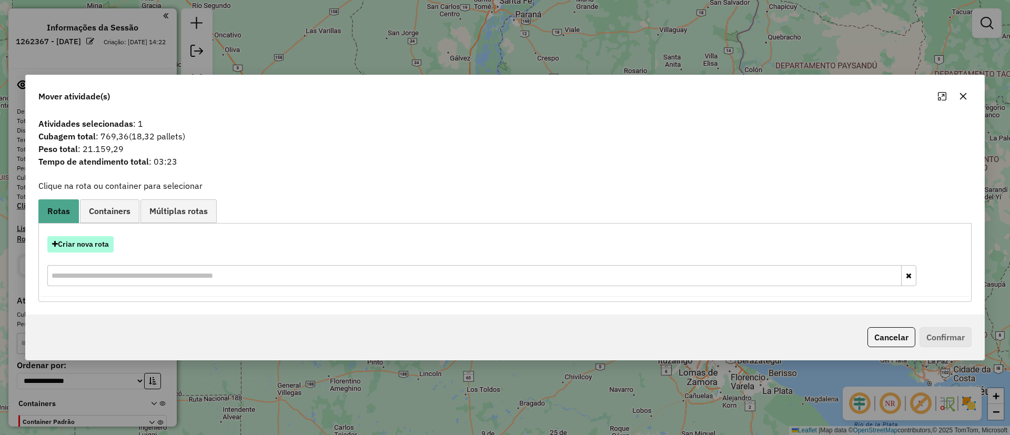
click at [93, 250] on button "Criar nova rota" at bounding box center [80, 244] width 66 height 16
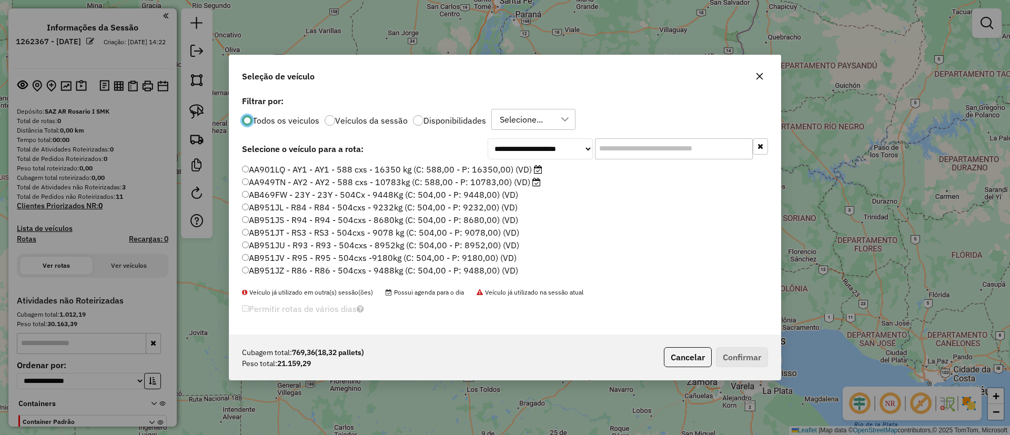
scroll to position [6, 3]
click at [368, 116] on label "Veículos da sessão" at bounding box center [371, 120] width 73 height 8
click at [417, 170] on label "AA901LQ - AY1 - AY1 - 588 cxs - 16350 kg (C: 588,00 - P: 16350,00) (VD)" at bounding box center [392, 169] width 300 height 13
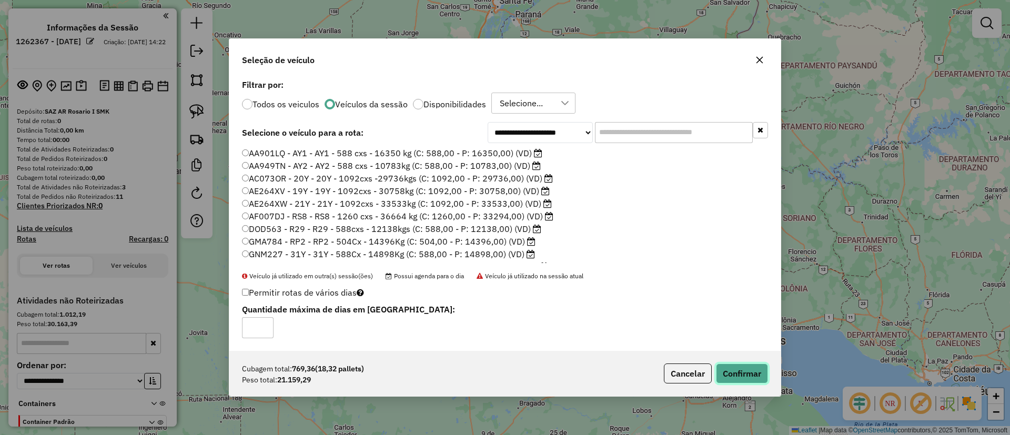
click at [728, 373] on button "Confirmar" at bounding box center [742, 373] width 52 height 20
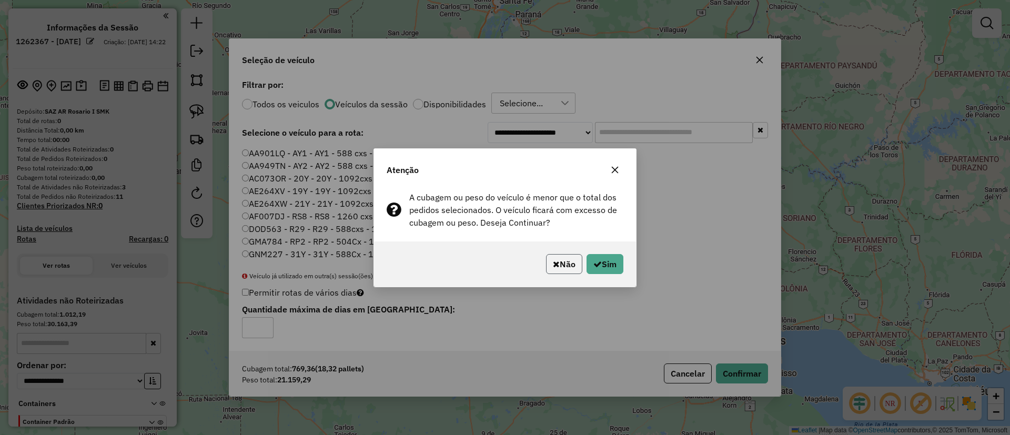
click at [560, 262] on button "Não" at bounding box center [564, 264] width 36 height 20
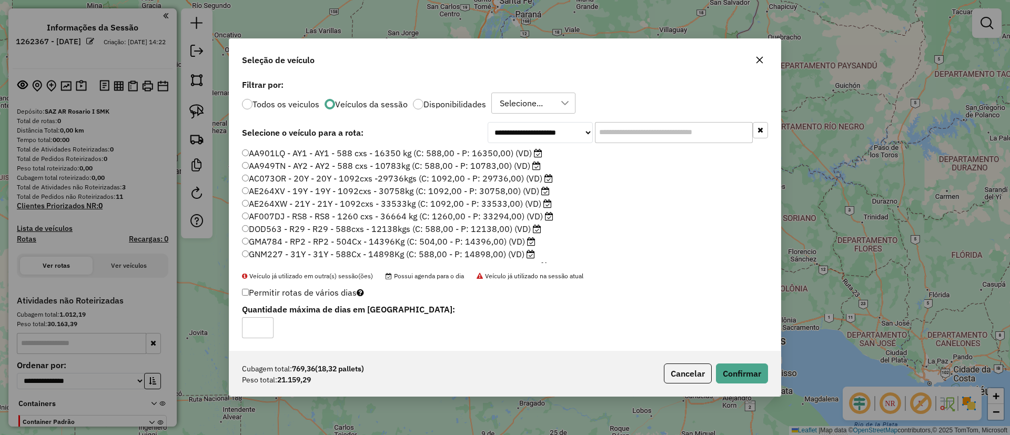
click at [425, 192] on label "AE264XV - 19Y - 19Y - 1092cxs - 30758kg (C: 1092,00 - P: 30758,00) (VD)" at bounding box center [396, 191] width 308 height 13
click at [728, 370] on button "Confirmar" at bounding box center [742, 373] width 52 height 20
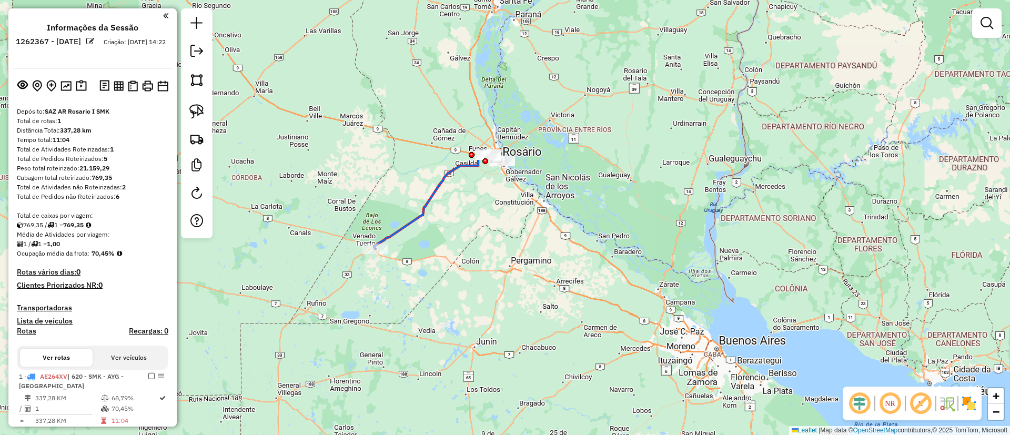
click at [414, 216] on icon at bounding box center [435, 202] width 122 height 94
select select "**********"
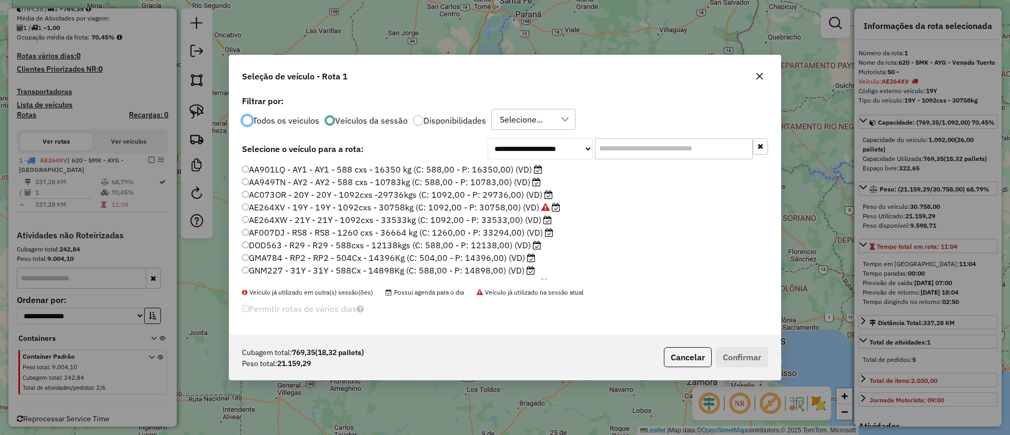
scroll to position [238, 0]
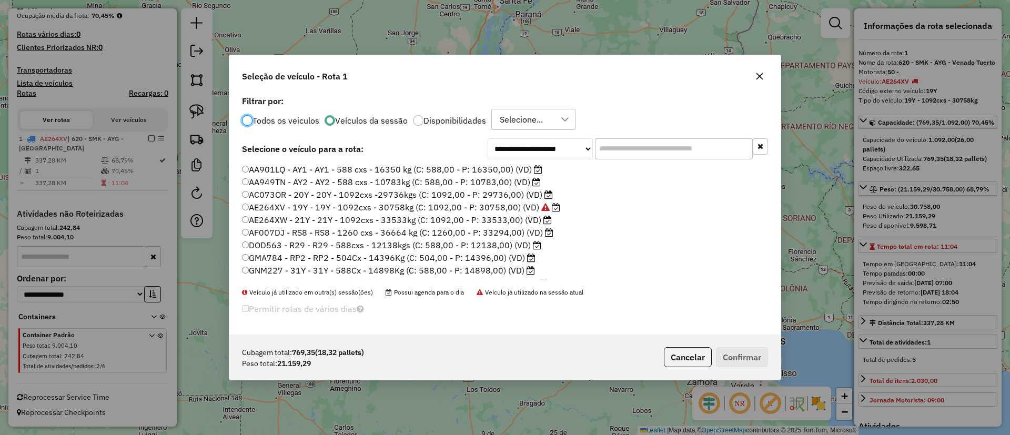
click at [540, 192] on label "AC073OR - 20Y - 20Y - 1092cxs -29736kgs (C: 1092,00 - P: 29736,00) (VD)" at bounding box center [397, 194] width 311 height 13
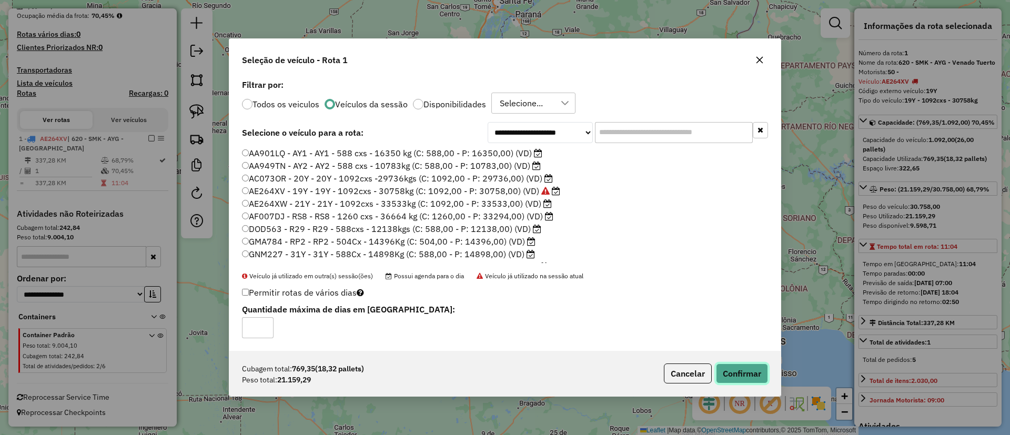
click at [727, 379] on button "Confirmar" at bounding box center [742, 373] width 52 height 20
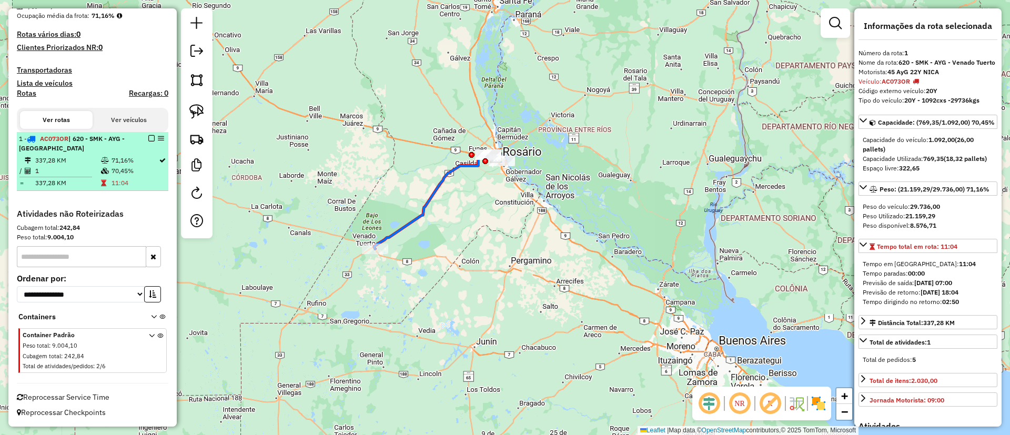
click at [148, 138] on em at bounding box center [151, 138] width 6 height 6
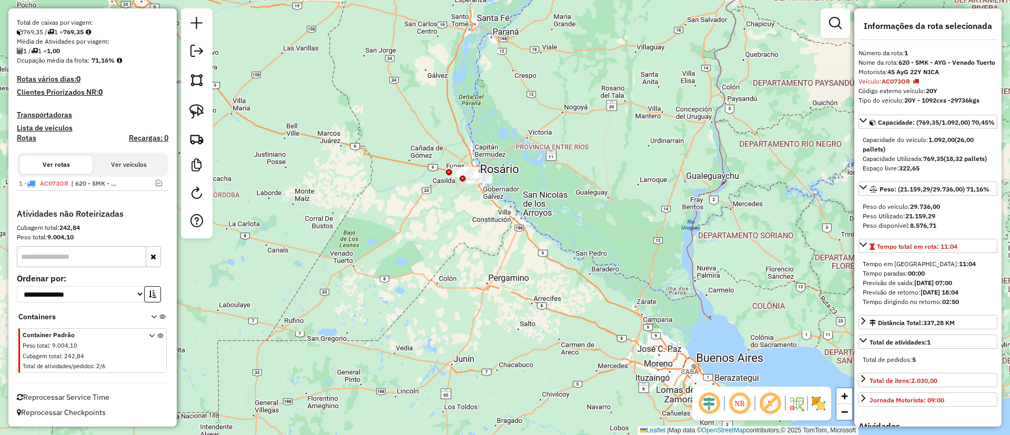
drag, startPoint x: 500, startPoint y: 265, endPoint x: 464, endPoint y: 215, distance: 61.1
click at [494, 280] on div "Janela de atendimento Grade de atendimento Capacidade Transportadoras Veículos …" at bounding box center [505, 217] width 1010 height 435
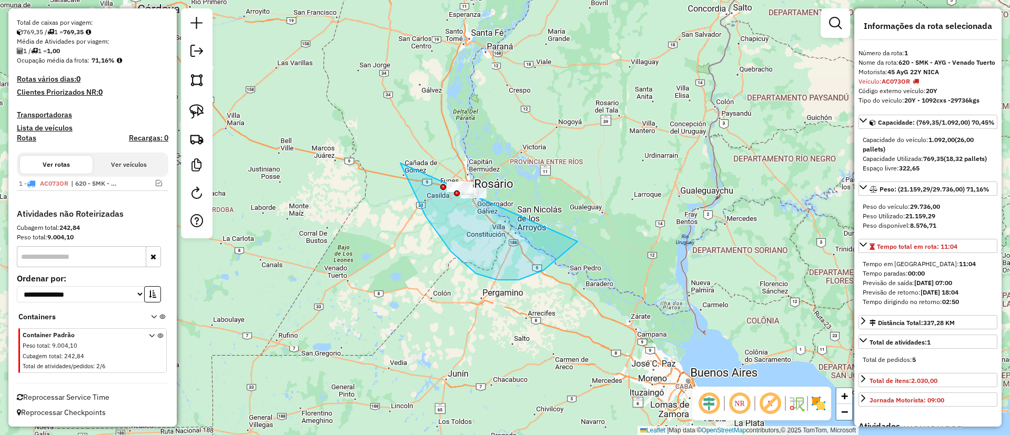
drag, startPoint x: 400, startPoint y: 163, endPoint x: 611, endPoint y: 114, distance: 216.1
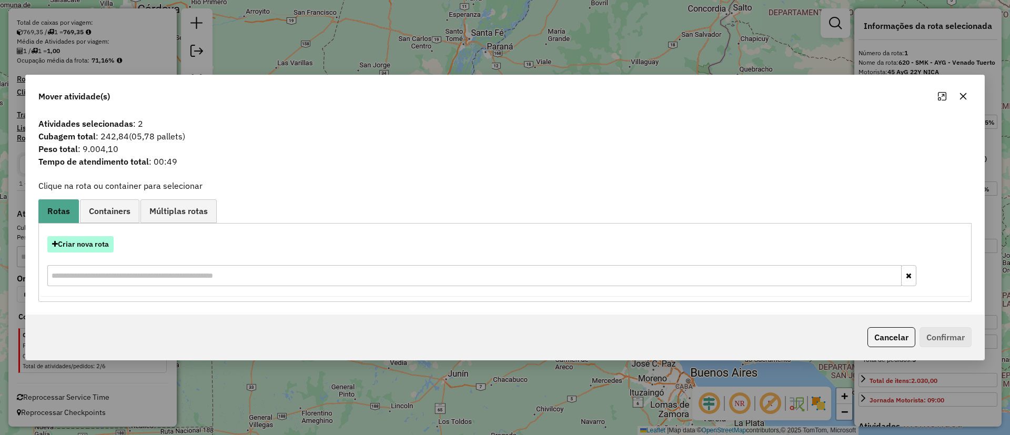
click at [65, 243] on button "Criar nova rota" at bounding box center [80, 244] width 66 height 16
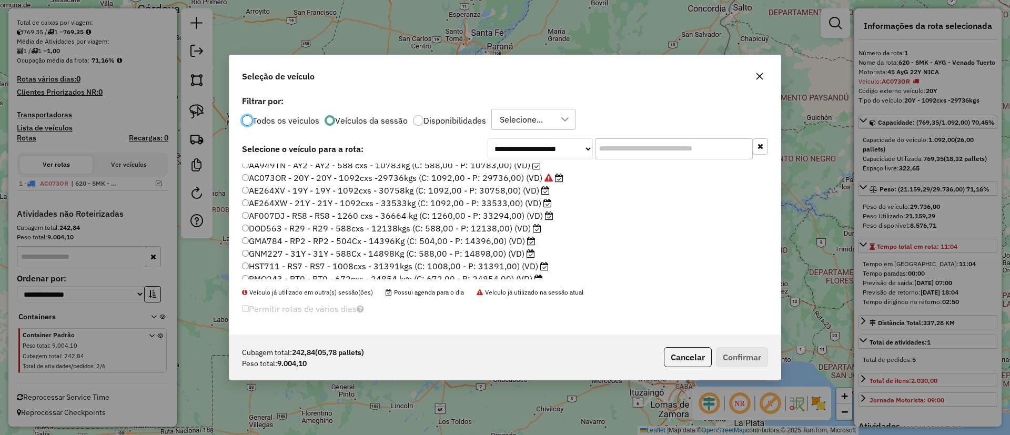
scroll to position [23, 0]
click at [312, 246] on label "GNM227 - 31Y - 31Y - 588Cx - 14898Kg (C: 588,00 - P: 14898,00) (VD)" at bounding box center [388, 247] width 293 height 13
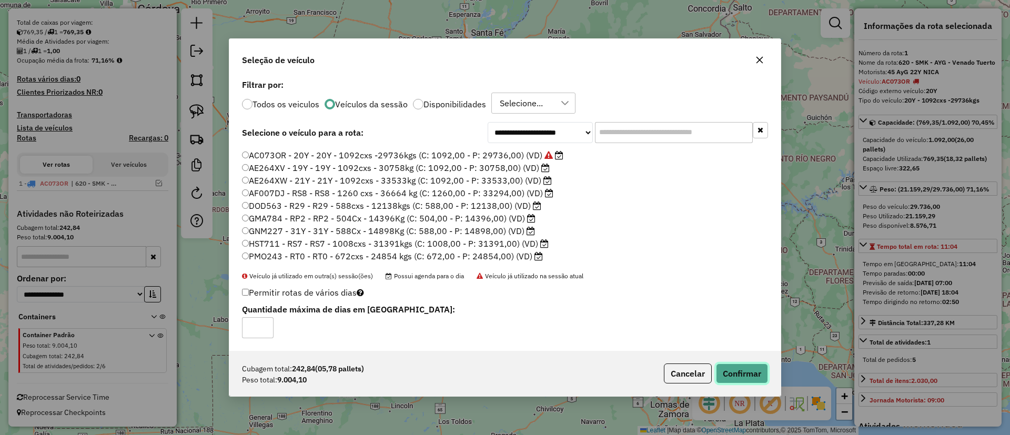
click at [726, 368] on button "Confirmar" at bounding box center [742, 373] width 52 height 20
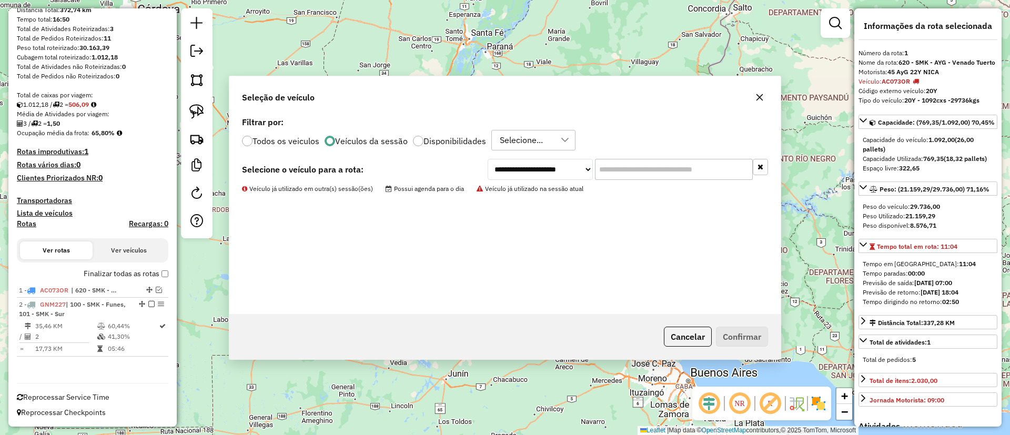
scroll to position [120, 0]
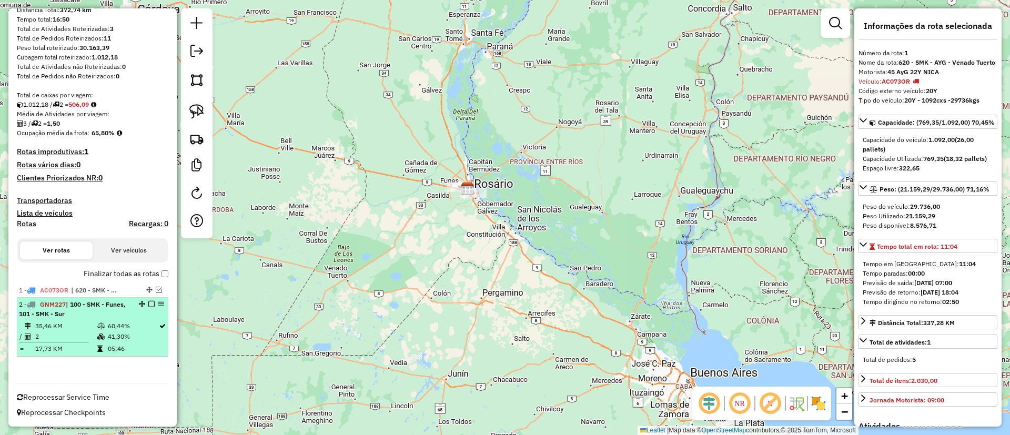
click at [149, 302] on em at bounding box center [151, 304] width 6 height 6
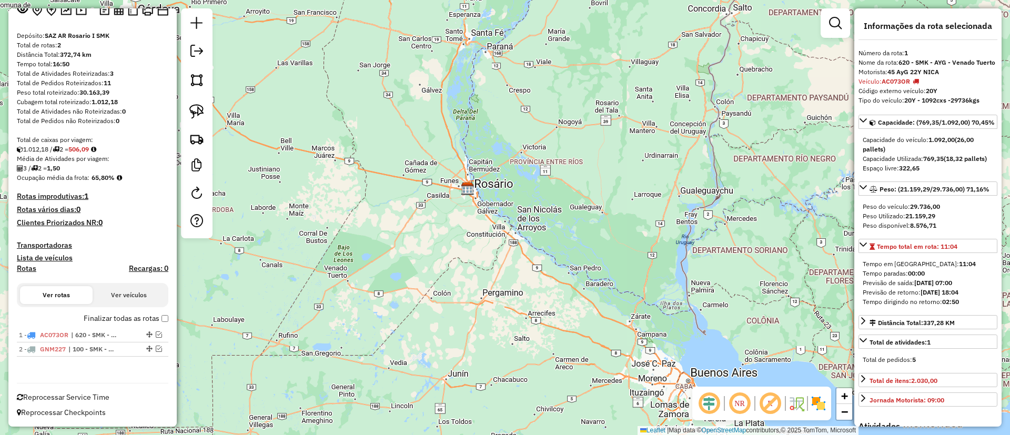
scroll to position [76, 0]
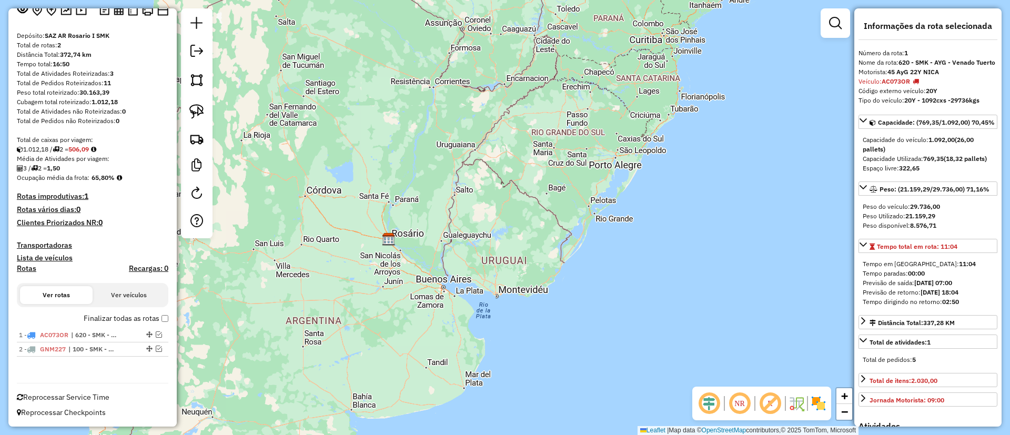
click at [451, 227] on div "Janela de atendimento Grade de atendimento Capacidade Transportadoras Veículos …" at bounding box center [505, 217] width 1010 height 435
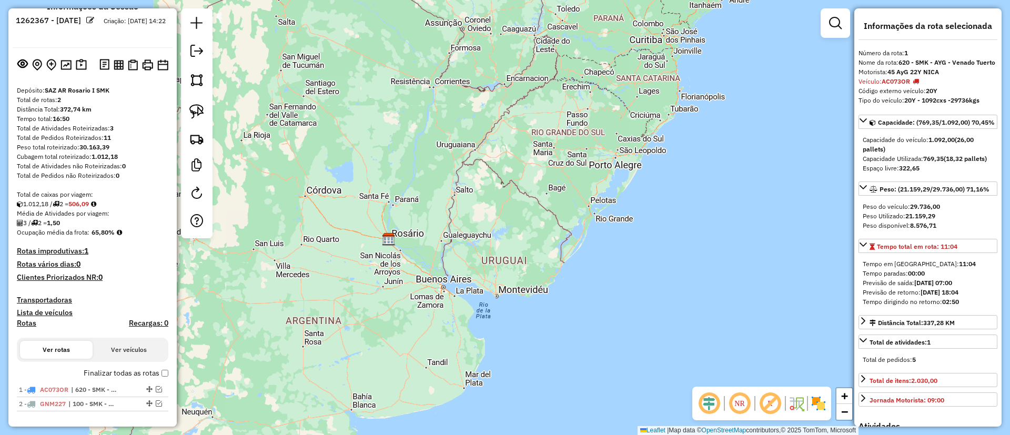
scroll to position [0, 0]
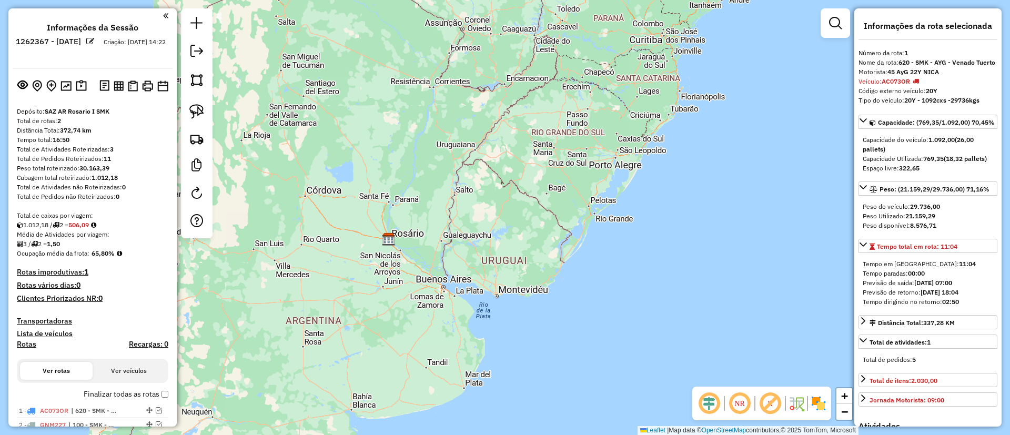
click at [205, 66] on div at bounding box center [197, 123] width 32 height 230
click at [200, 57] on link at bounding box center [196, 52] width 21 height 24
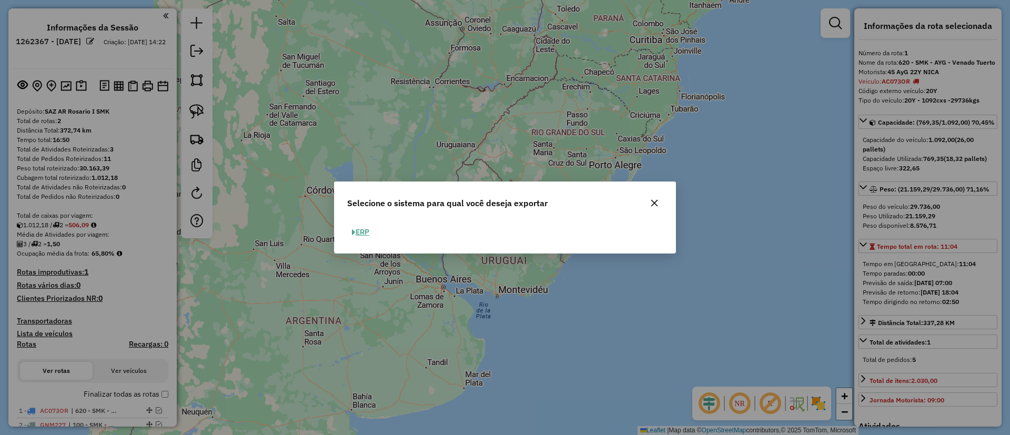
click at [371, 230] on button "ERP" at bounding box center [360, 232] width 27 height 16
select select "*********"
select select "**"
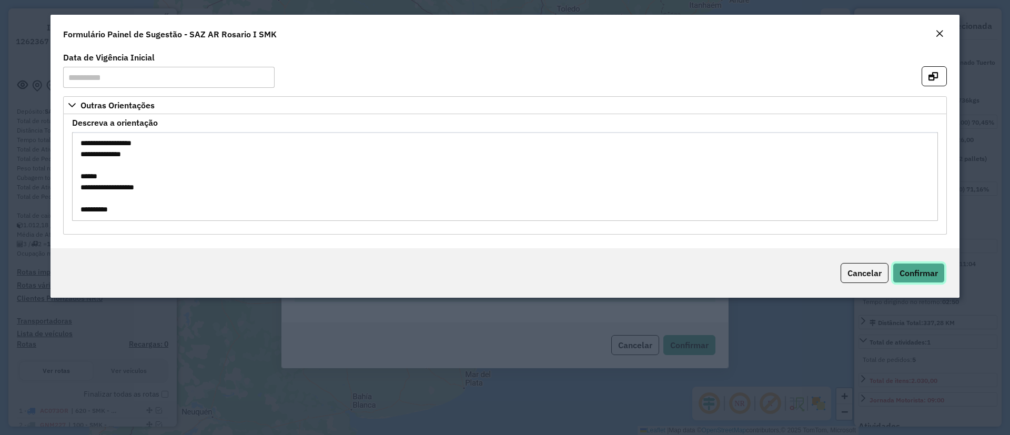
click at [913, 275] on span "Confirmar" at bounding box center [918, 273] width 38 height 11
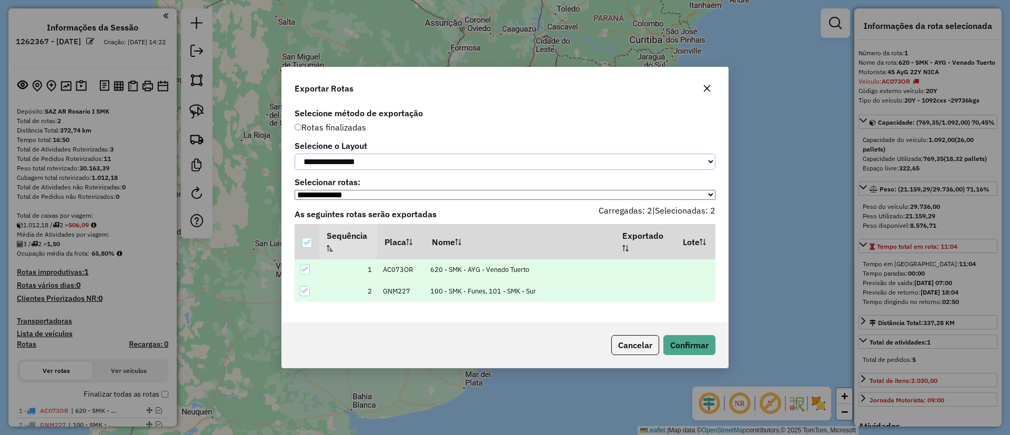
click at [386, 161] on select "**********" at bounding box center [505, 162] width 421 height 16
select select "*********"
click at [295, 154] on select "**********" at bounding box center [505, 162] width 421 height 16
click at [673, 341] on button "Confirmar" at bounding box center [689, 345] width 52 height 20
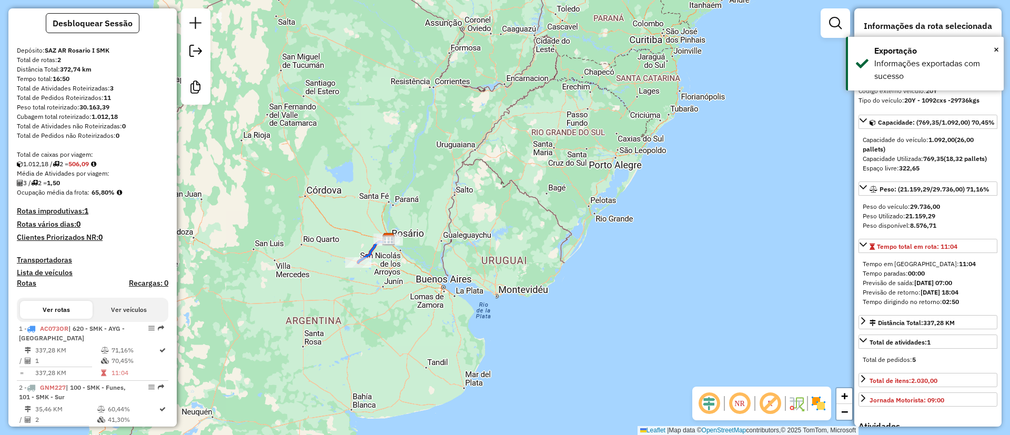
scroll to position [120, 0]
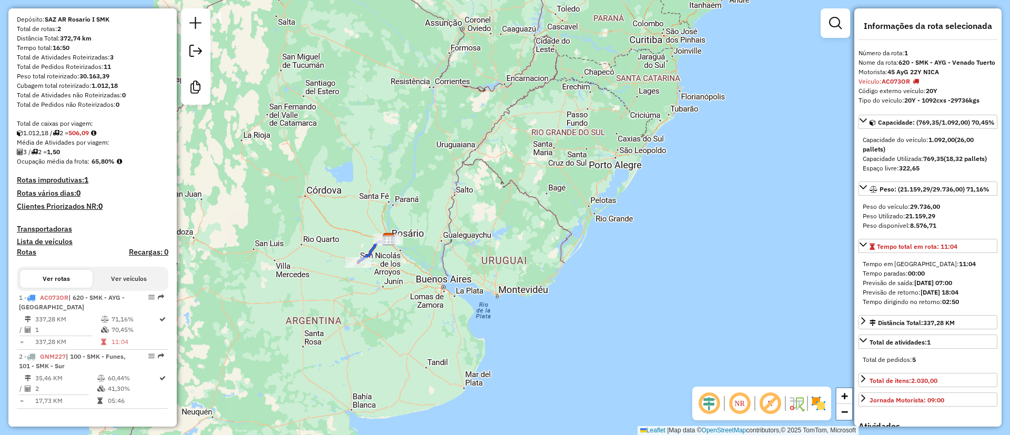
click at [321, 197] on div "Rota 1 - Placa AC073OR 0000889960 - INC S.A. Janela de atendimento Grade de ate…" at bounding box center [505, 217] width 1010 height 435
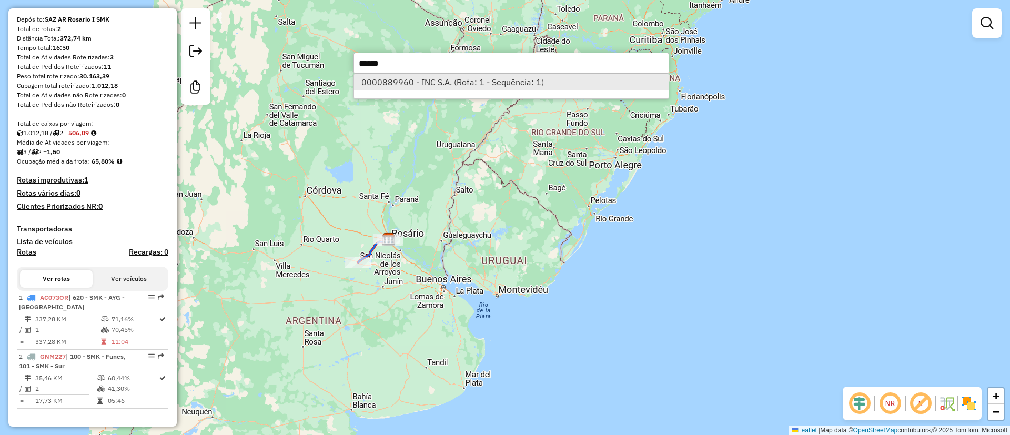
type input "******"
click at [402, 82] on li "0000889960 - INC S.A. (Rota: 1 - Sequência: 1)" at bounding box center [511, 82] width 315 height 16
select select "**********"
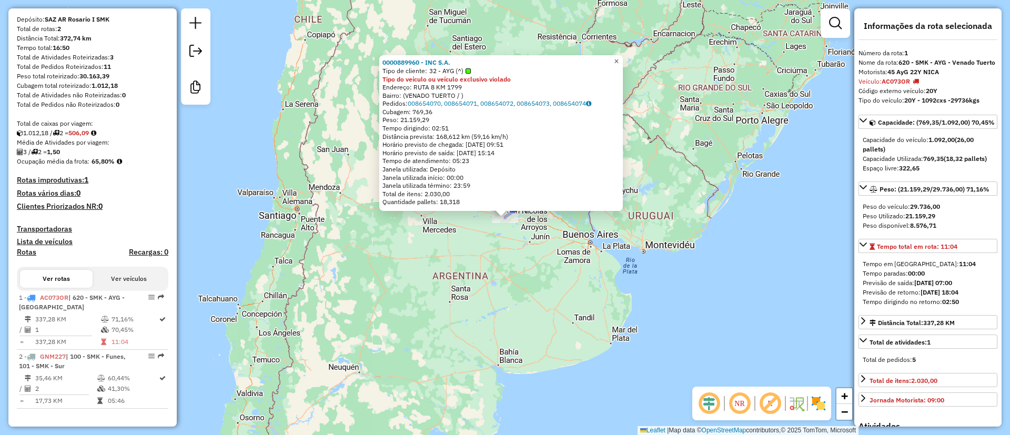
drag, startPoint x: 621, startPoint y: 63, endPoint x: 595, endPoint y: 69, distance: 26.0
click at [620, 62] on link "×" at bounding box center [616, 61] width 13 height 13
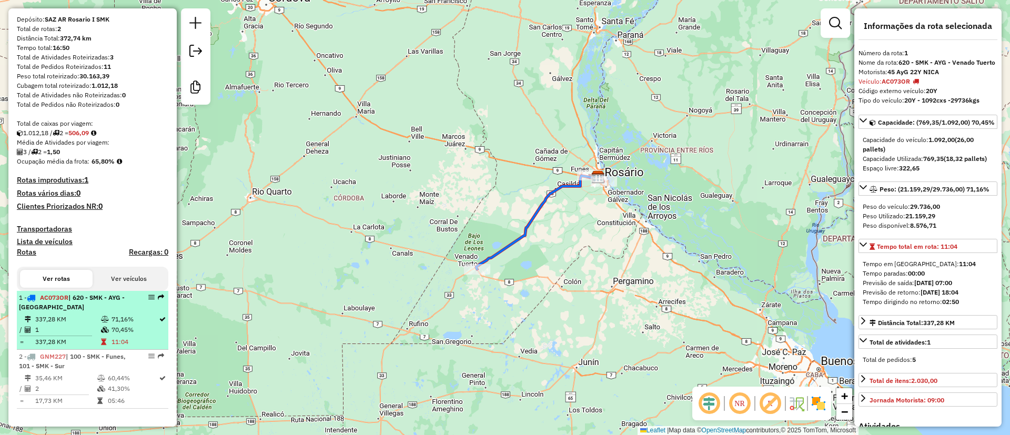
click at [88, 330] on td "1" at bounding box center [68, 330] width 66 height 11
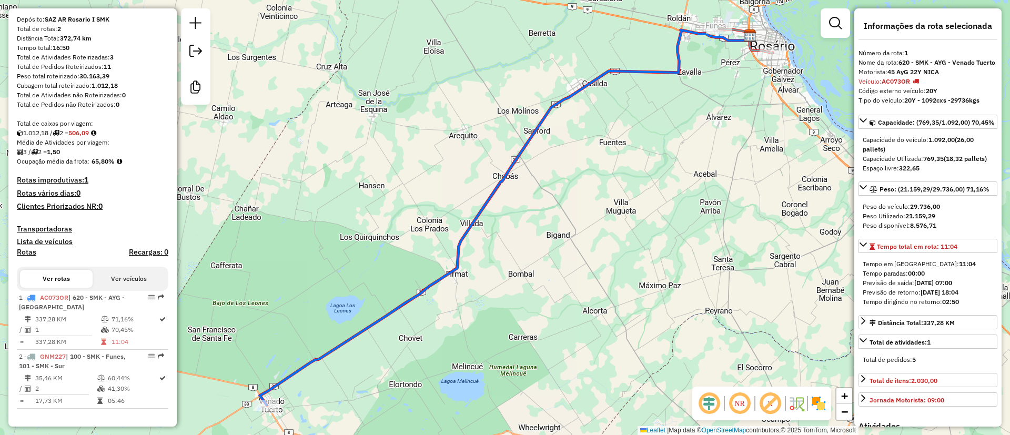
click at [753, 50] on icon at bounding box center [746, 41] width 54 height 24
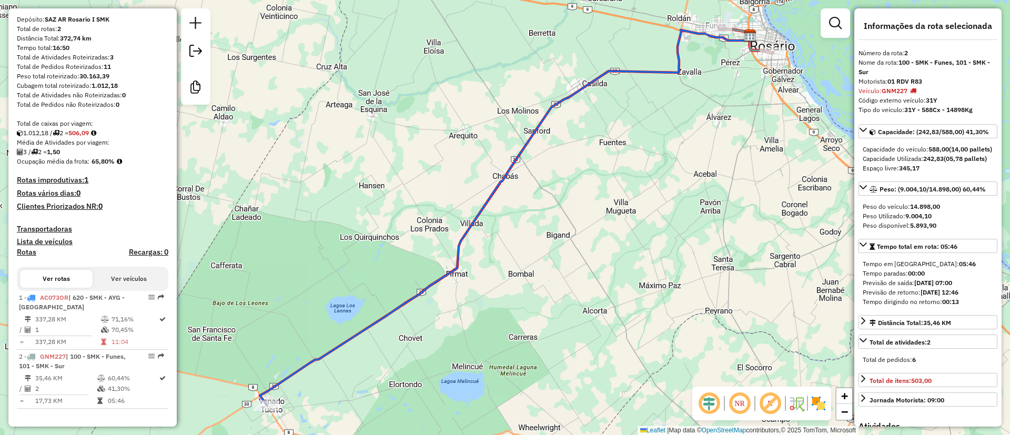
click at [639, 74] on icon at bounding box center [505, 217] width 490 height 375
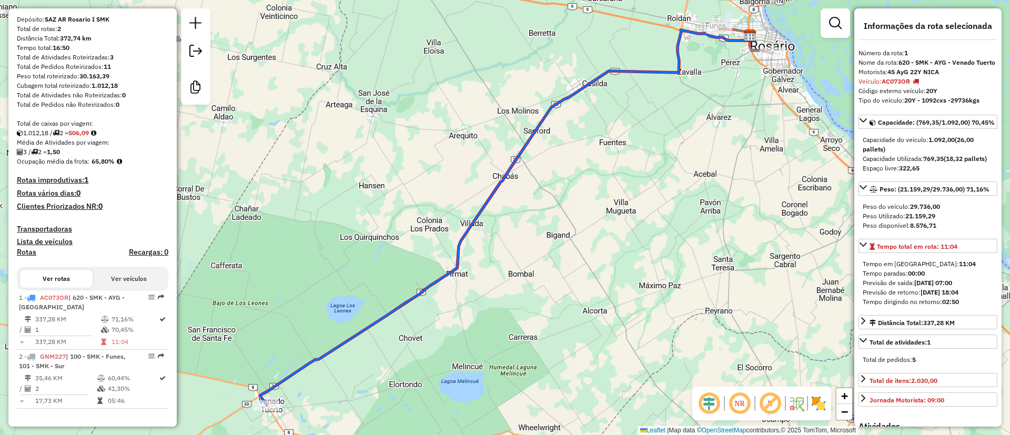
click at [565, 94] on icon at bounding box center [505, 217] width 490 height 375
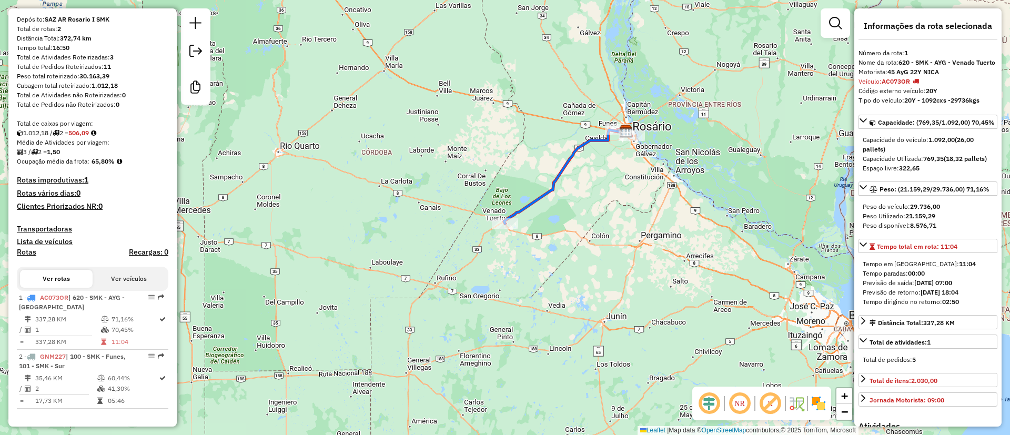
scroll to position [0, 0]
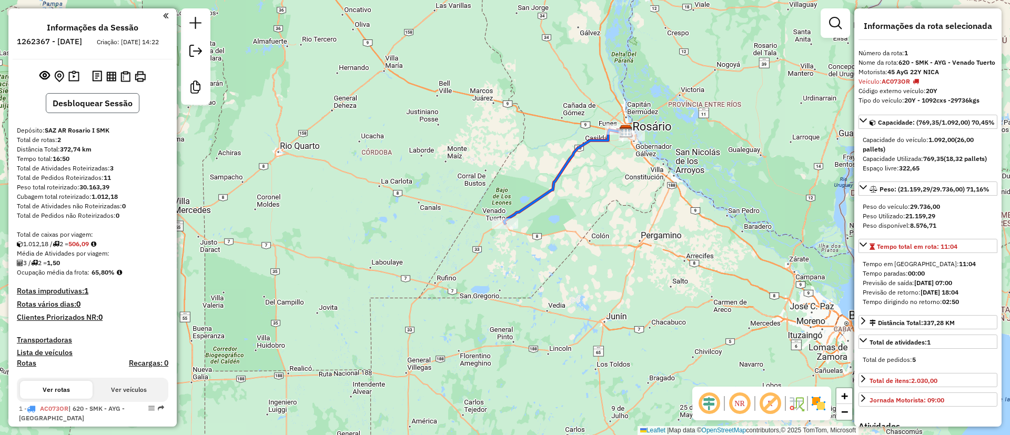
click at [100, 105] on button "Desbloquear Sessão" at bounding box center [93, 103] width 94 height 20
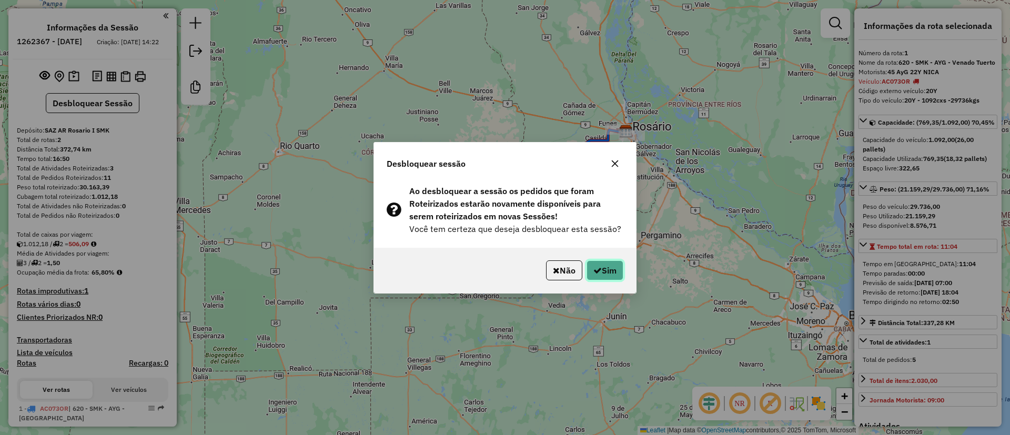
click at [599, 272] on icon "button" at bounding box center [597, 270] width 8 height 8
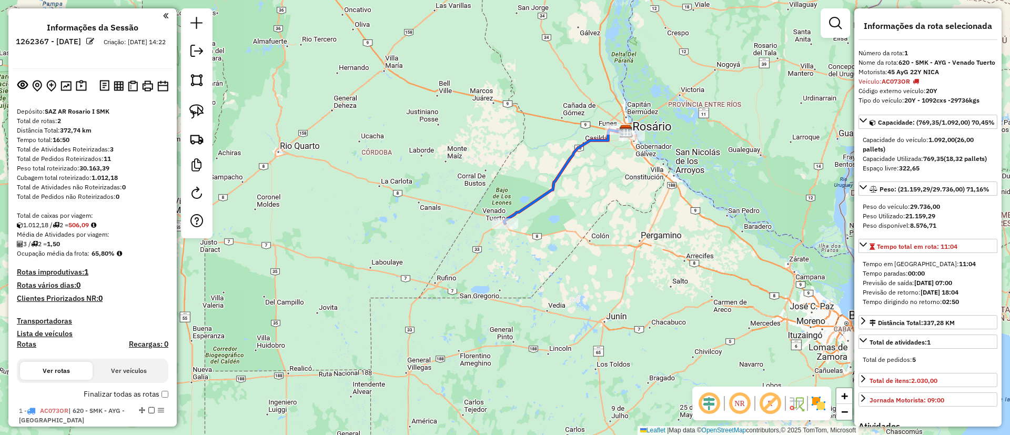
scroll to position [165, 0]
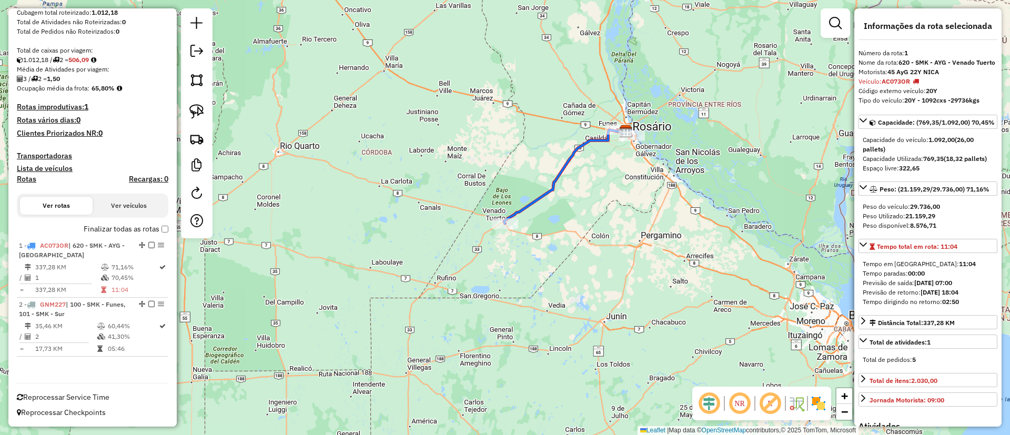
click at [553, 184] on icon at bounding box center [565, 177] width 122 height 94
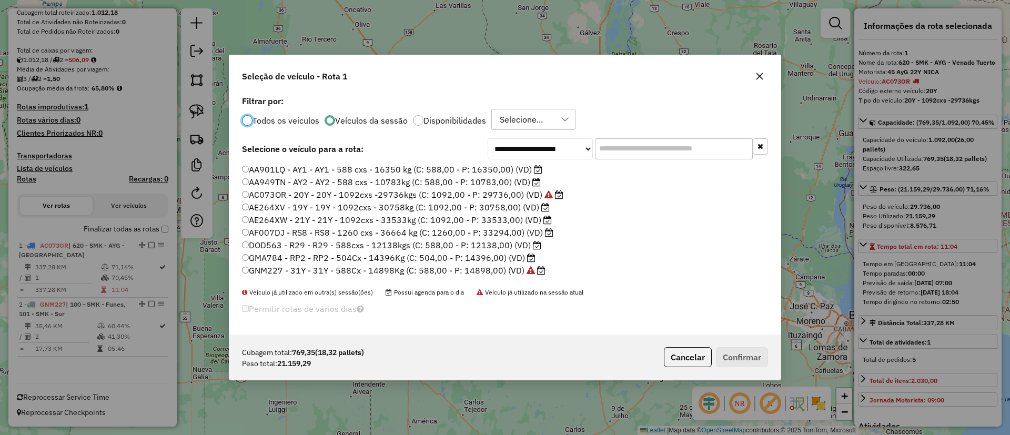
scroll to position [6, 3]
click at [335, 206] on label "AE264XV - 19Y - 19Y - 1092cxs - 30758kg (C: 1092,00 - P: 30758,00) (VD)" at bounding box center [396, 207] width 308 height 13
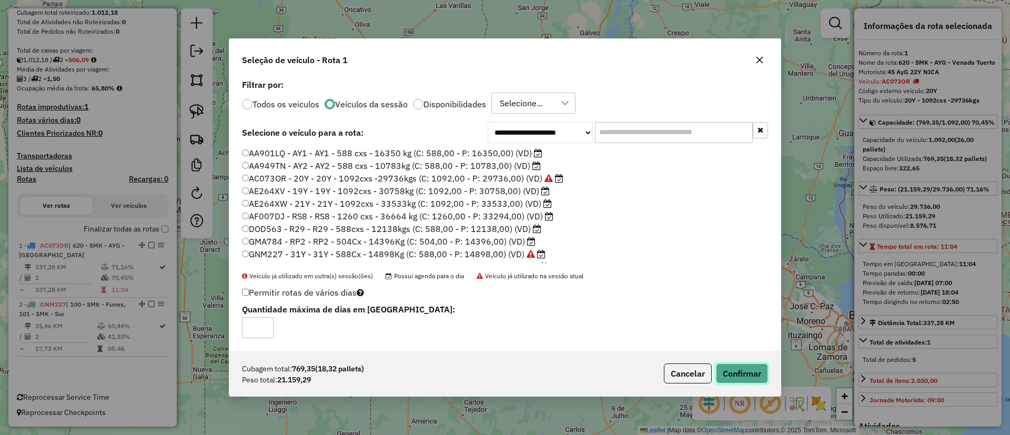
click at [728, 363] on button "Confirmar" at bounding box center [742, 373] width 52 height 20
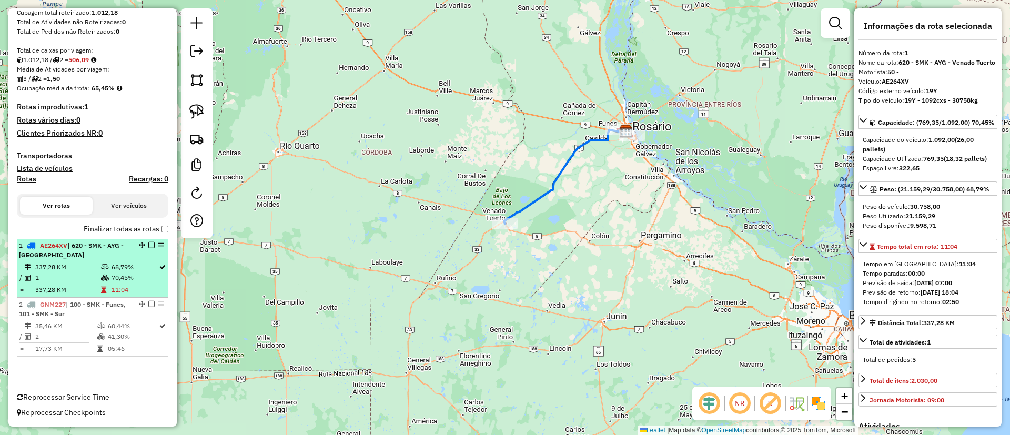
click at [148, 245] on em at bounding box center [151, 245] width 6 height 6
